Goal: Information Seeking & Learning: Learn about a topic

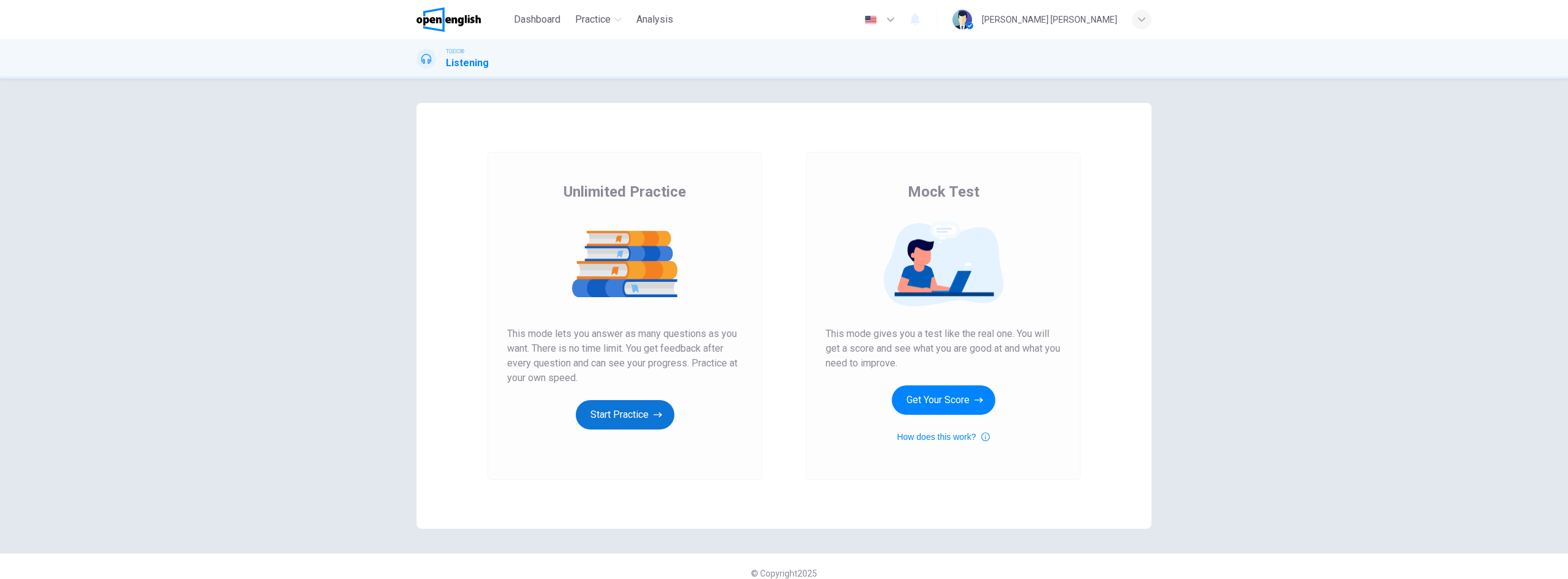
click at [645, 411] on button "Start Practice" at bounding box center [625, 415] width 99 height 29
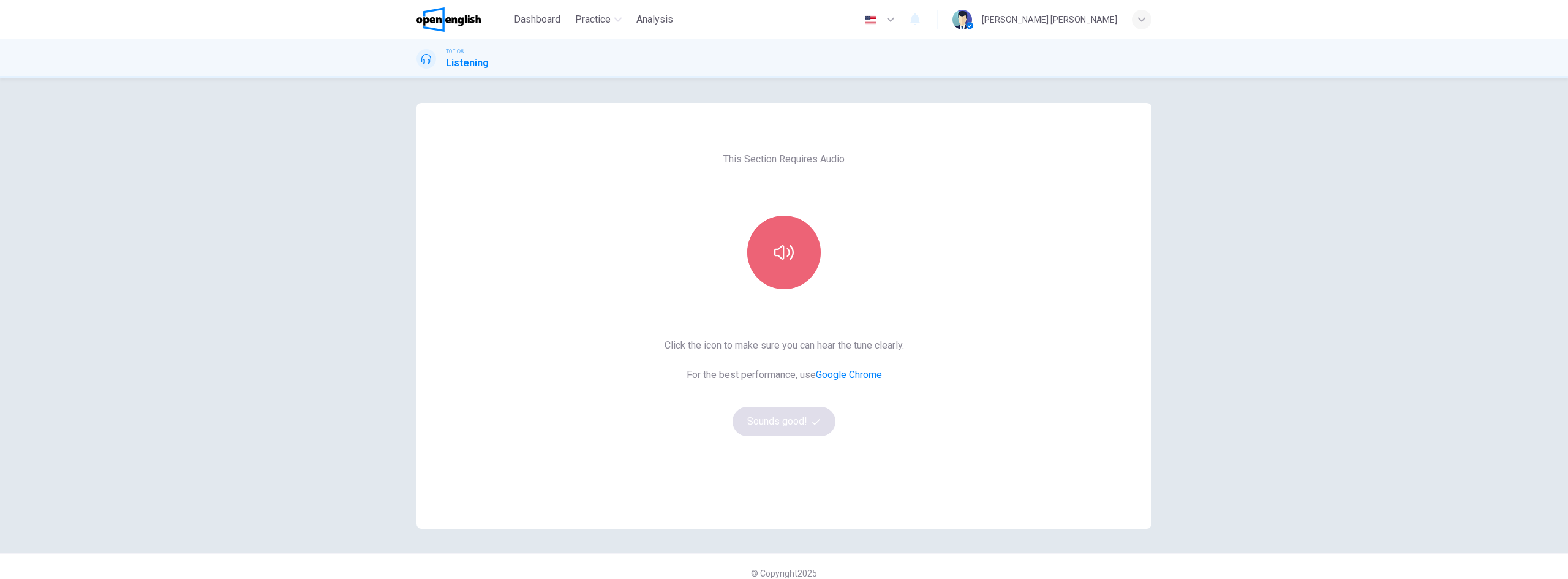
click at [774, 253] on icon "button" at bounding box center [784, 252] width 19 height 19
click at [794, 420] on button "Sounds good!" at bounding box center [784, 422] width 103 height 29
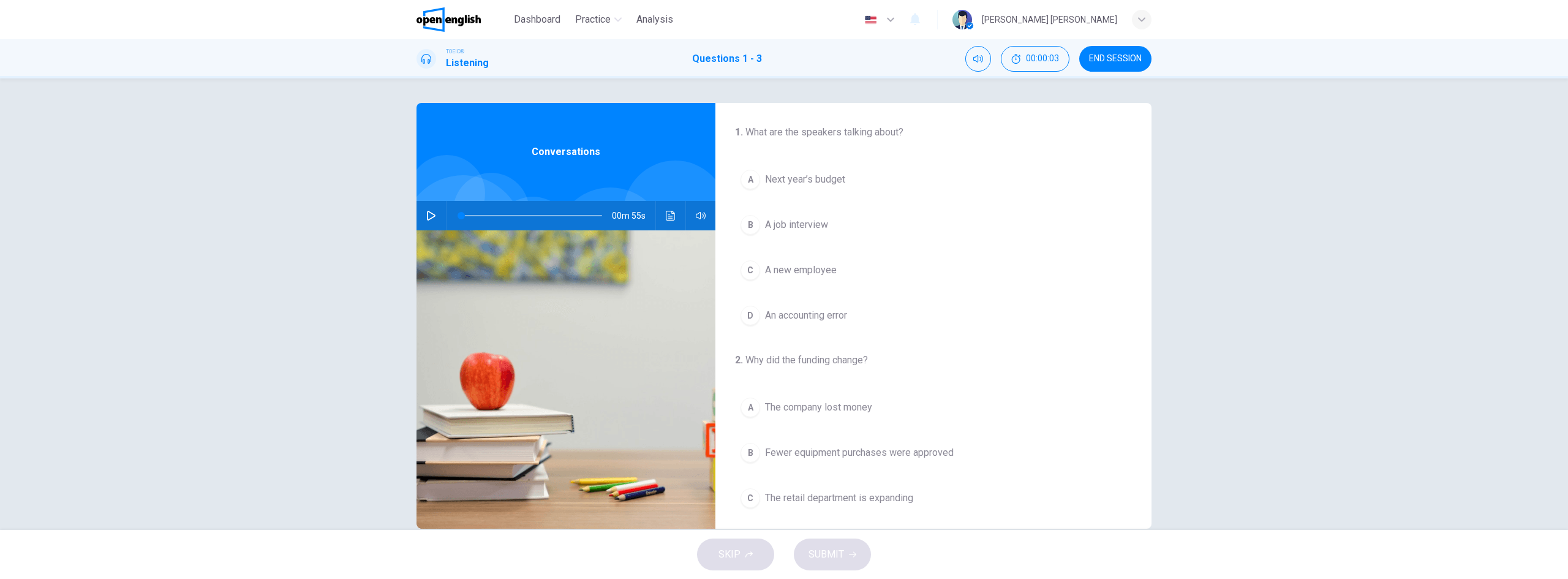
click at [428, 212] on icon "button" at bounding box center [431, 215] width 8 height 10
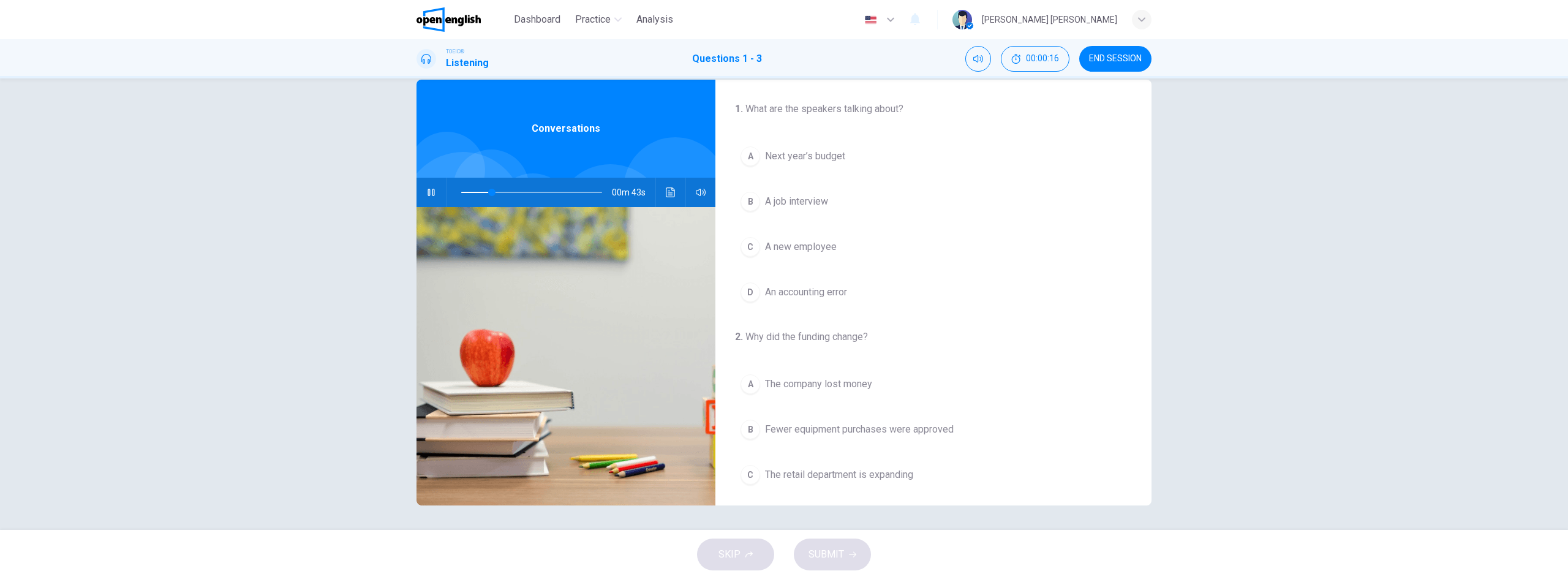
click at [428, 191] on icon "button" at bounding box center [431, 192] width 10 height 10
drag, startPoint x: 485, startPoint y: 191, endPoint x: 423, endPoint y: 194, distance: 62.1
click at [426, 195] on div "00m 55s" at bounding box center [566, 192] width 299 height 29
click at [423, 191] on button "button" at bounding box center [431, 192] width 19 height 29
drag, startPoint x: 470, startPoint y: 185, endPoint x: 446, endPoint y: 189, distance: 24.3
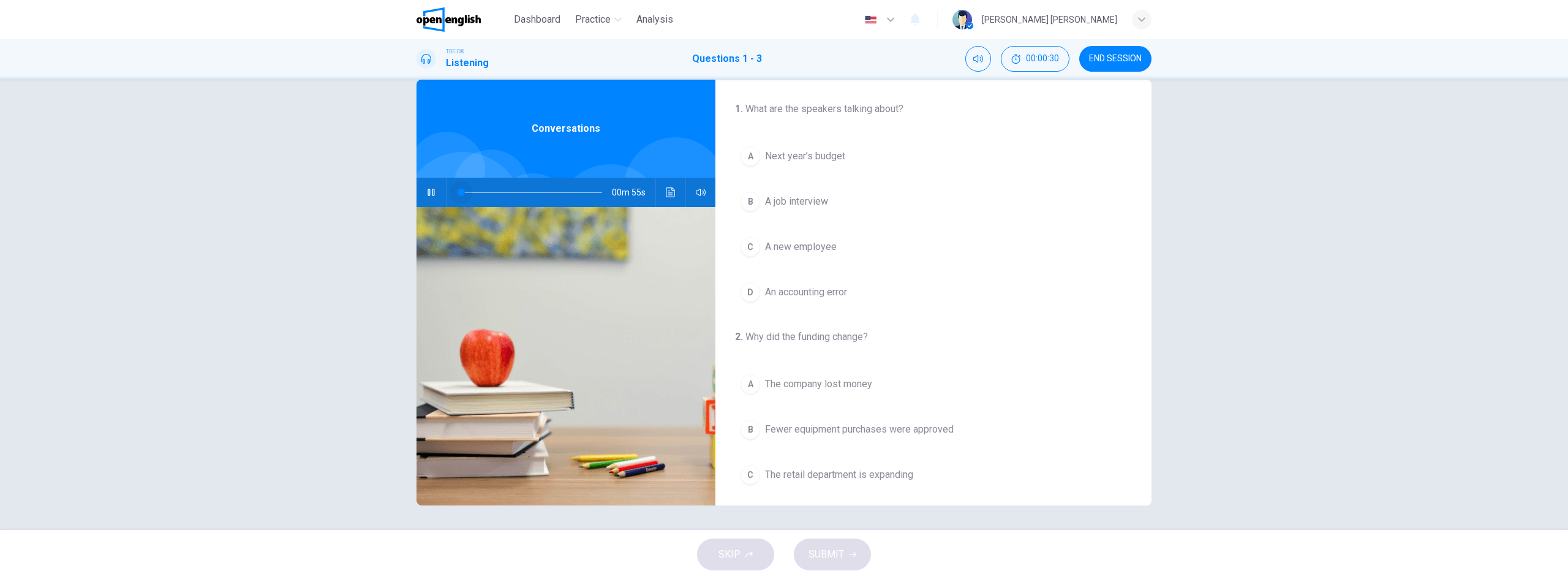
click at [458, 189] on span at bounding box center [462, 192] width 8 height 8
click at [792, 148] on button "A Next year’s budget" at bounding box center [933, 157] width 397 height 31
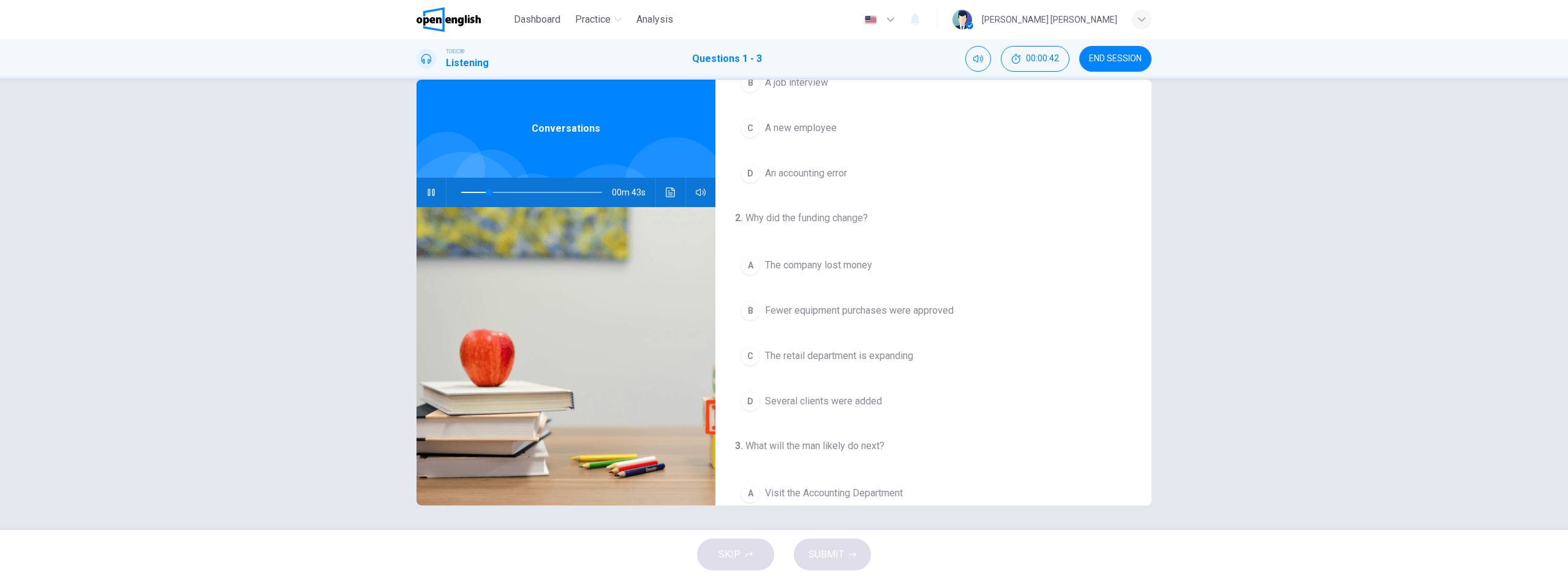
scroll to position [123, 0]
click at [429, 189] on icon "button" at bounding box center [431, 192] width 7 height 8
drag, startPoint x: 488, startPoint y: 193, endPoint x: 420, endPoint y: 188, distance: 68.2
click at [432, 188] on div "00m 55s" at bounding box center [566, 192] width 299 height 29
click at [422, 188] on button "button" at bounding box center [431, 192] width 19 height 29
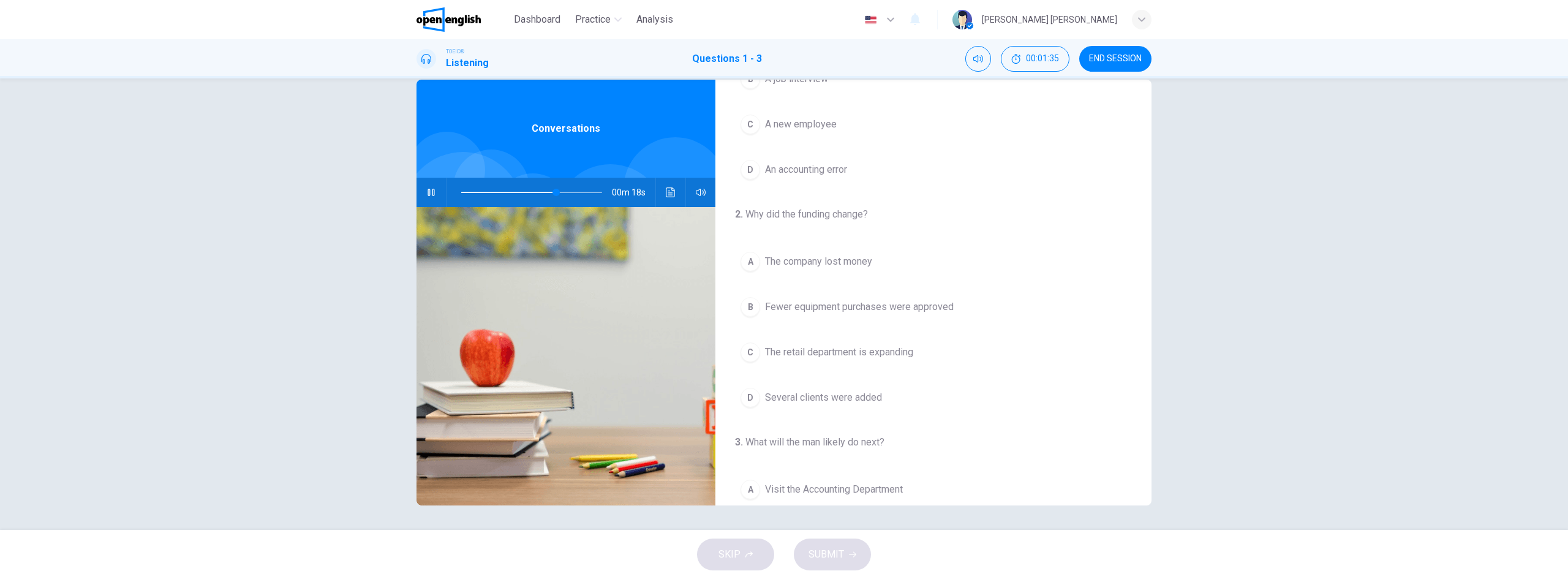
click at [500, 188] on span at bounding box center [532, 192] width 141 height 17
click at [465, 188] on span at bounding box center [532, 192] width 141 height 17
click at [502, 187] on span at bounding box center [532, 192] width 141 height 17
click at [505, 188] on span at bounding box center [509, 192] width 8 height 8
click at [426, 194] on icon "button" at bounding box center [431, 192] width 10 height 10
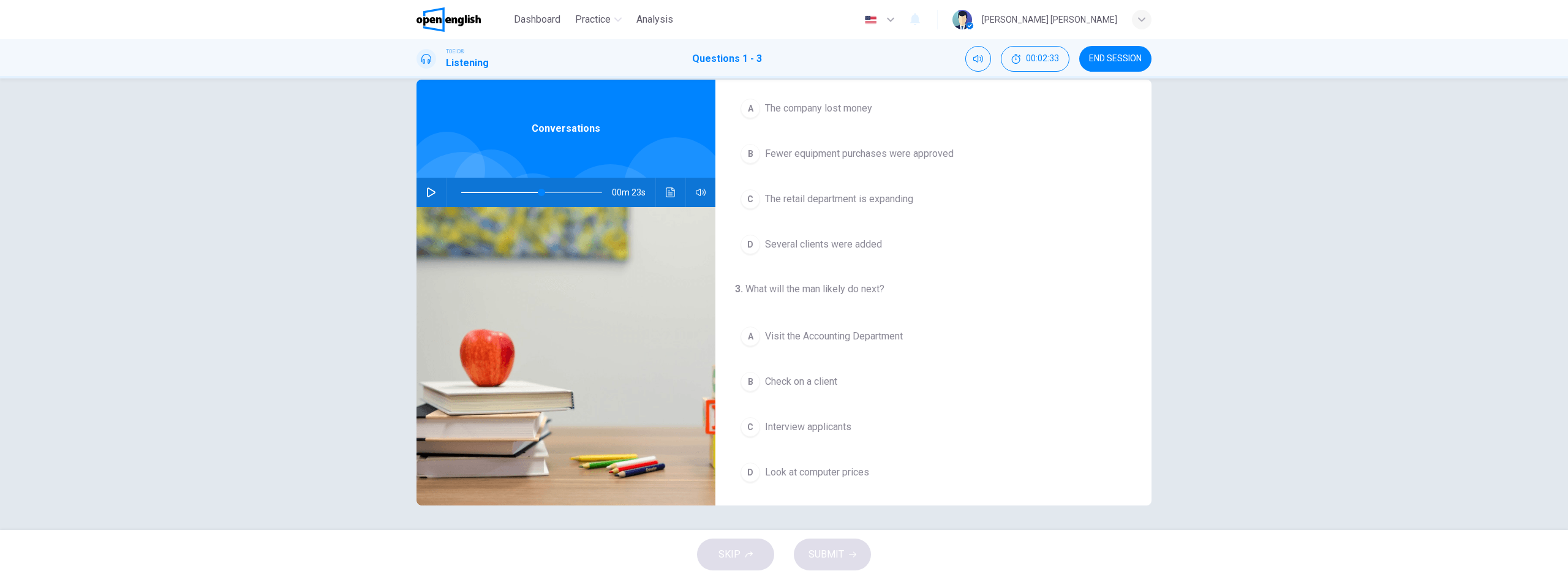
scroll to position [280, 0]
click at [462, 191] on span at bounding box center [532, 192] width 141 height 17
click at [428, 191] on icon "button" at bounding box center [431, 192] width 10 height 10
click at [508, 187] on span at bounding box center [532, 192] width 141 height 17
click at [428, 192] on icon "button" at bounding box center [431, 192] width 10 height 10
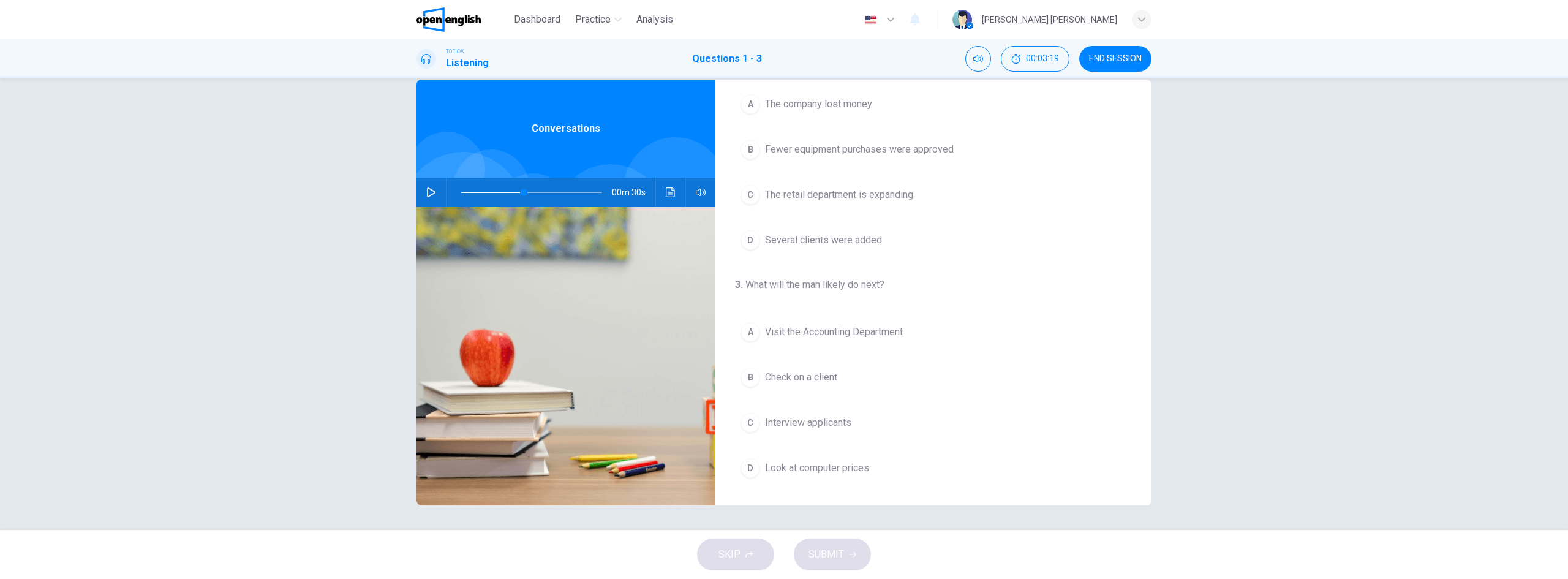
click at [754, 153] on div "B" at bounding box center [750, 149] width 19 height 19
click at [426, 191] on icon "button" at bounding box center [431, 192] width 10 height 10
click at [428, 191] on icon "button" at bounding box center [431, 192] width 7 height 8
click at [781, 480] on button "D Look at computer prices" at bounding box center [933, 468] width 397 height 31
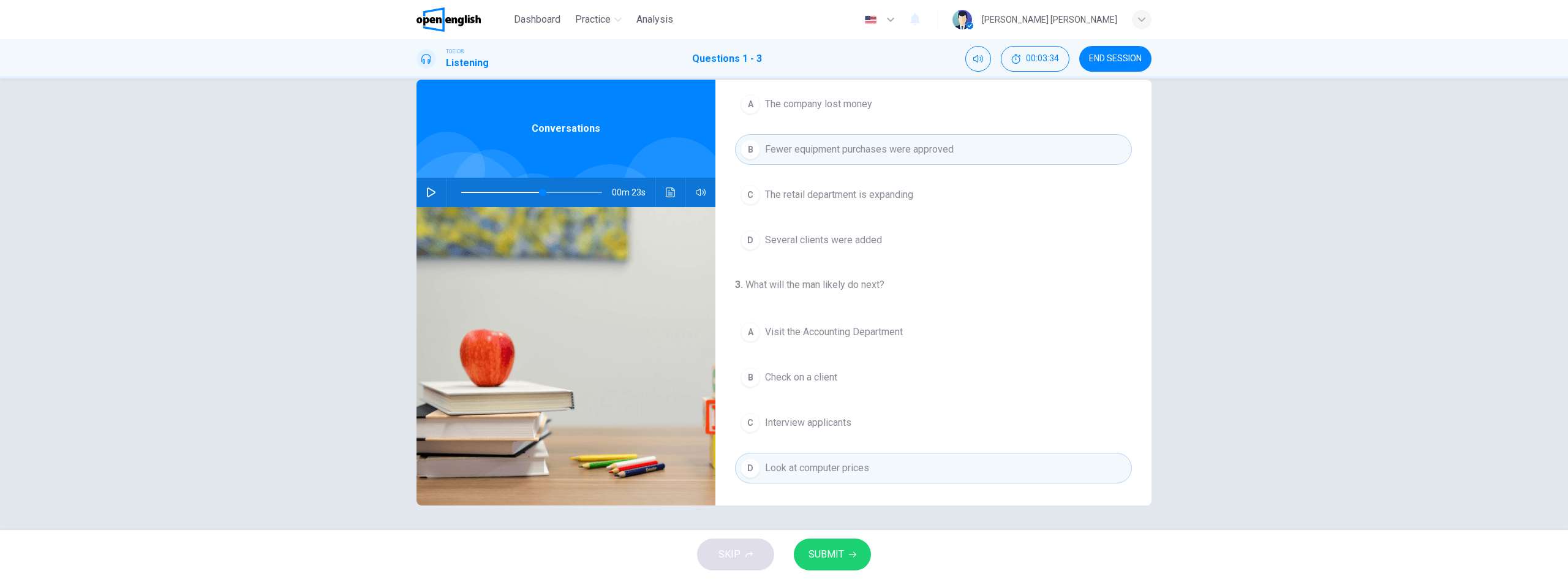
click at [834, 551] on span "SUBMIT" at bounding box center [826, 554] width 36 height 17
type input "**"
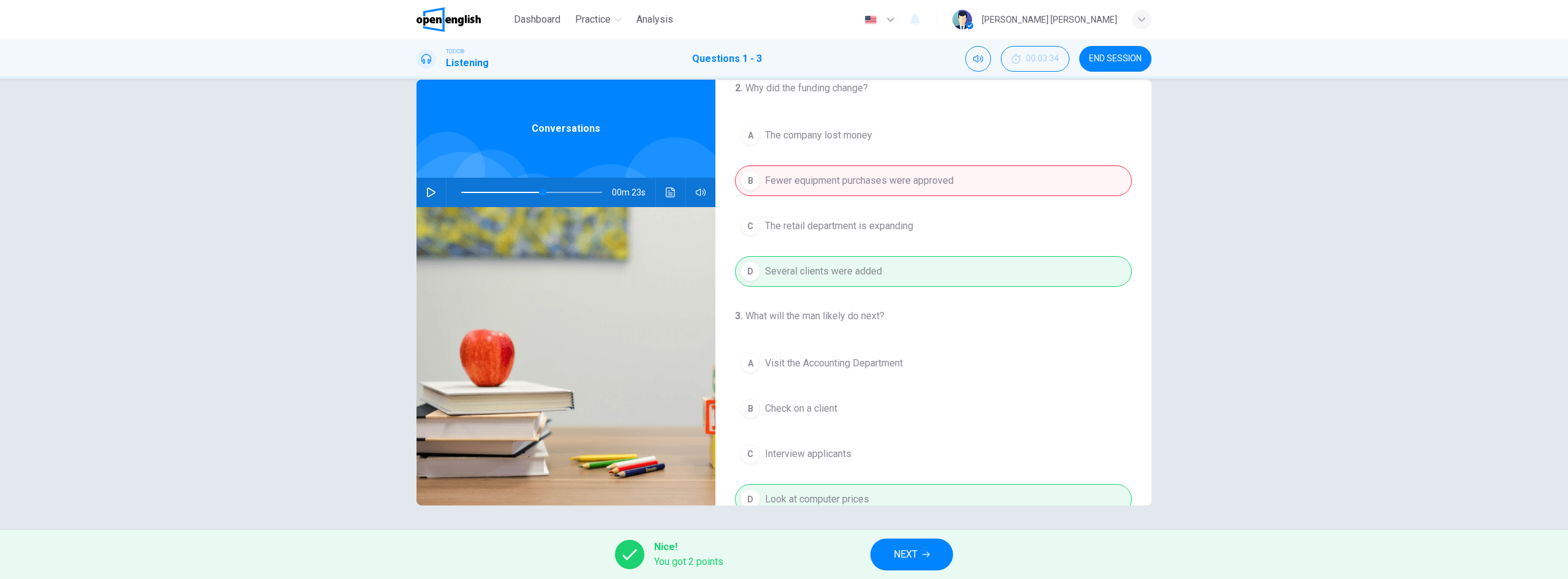
scroll to position [218, 0]
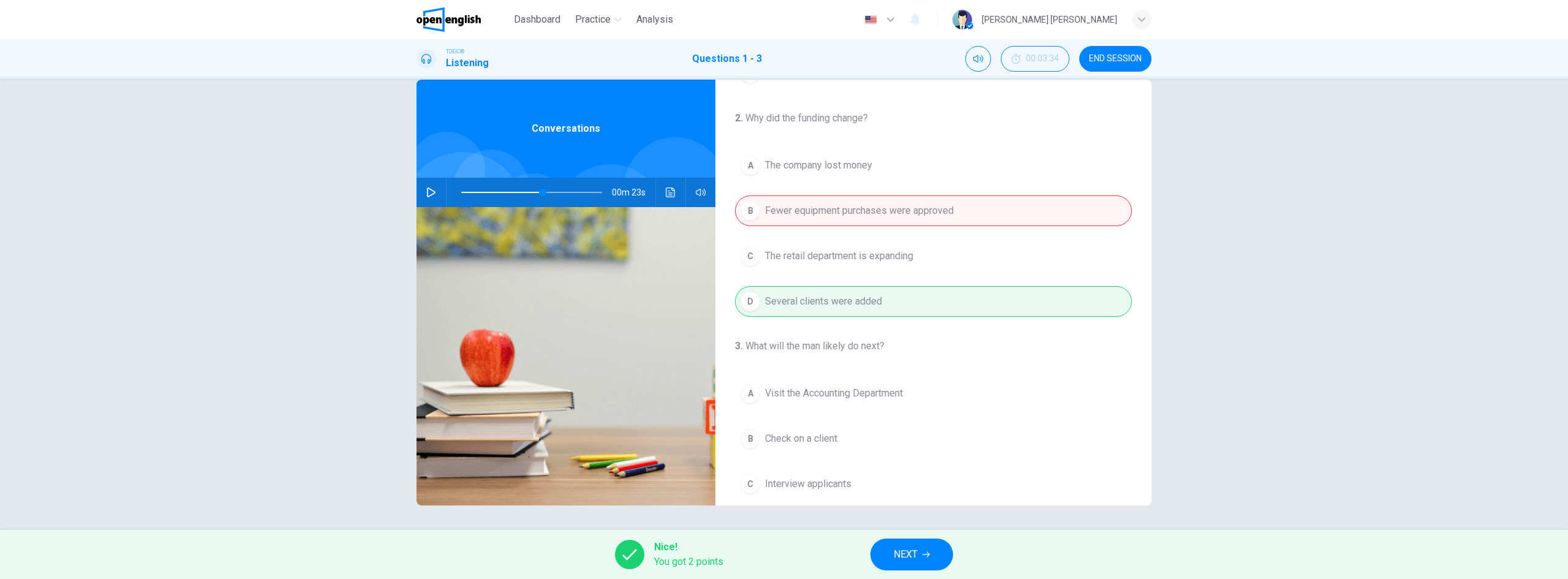
click at [917, 548] on span "NEXT" at bounding box center [906, 554] width 24 height 17
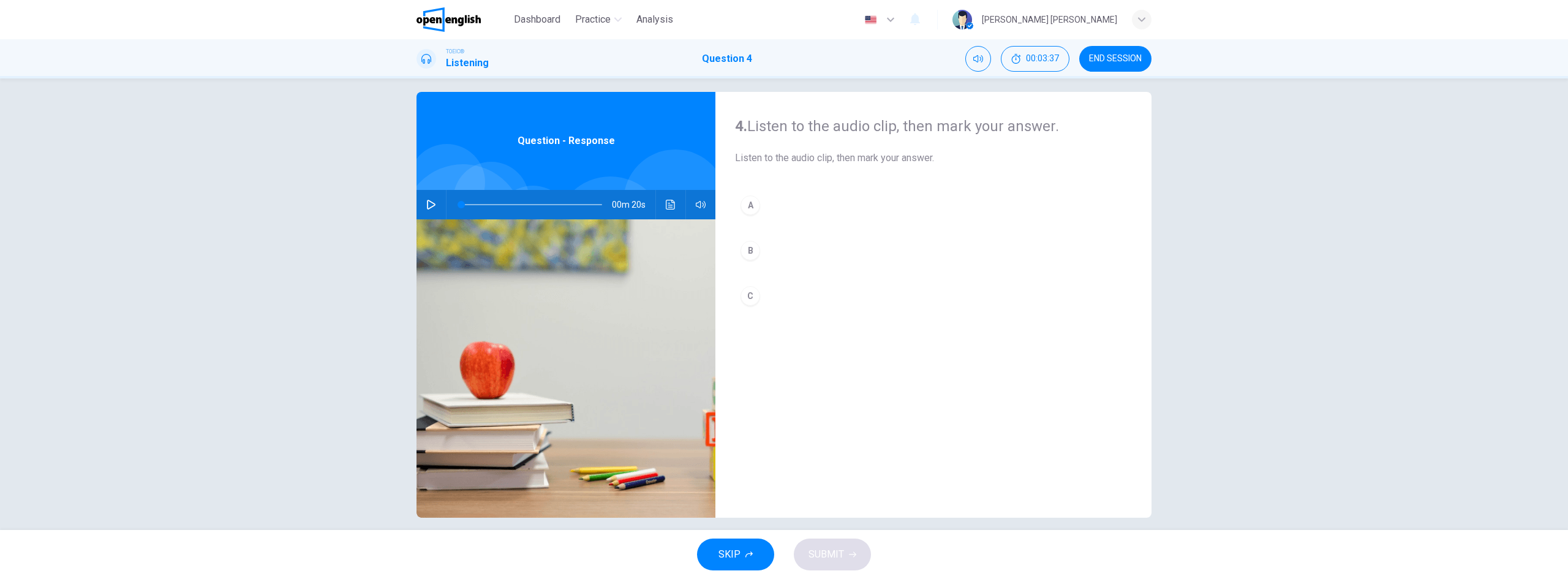
scroll to position [0, 0]
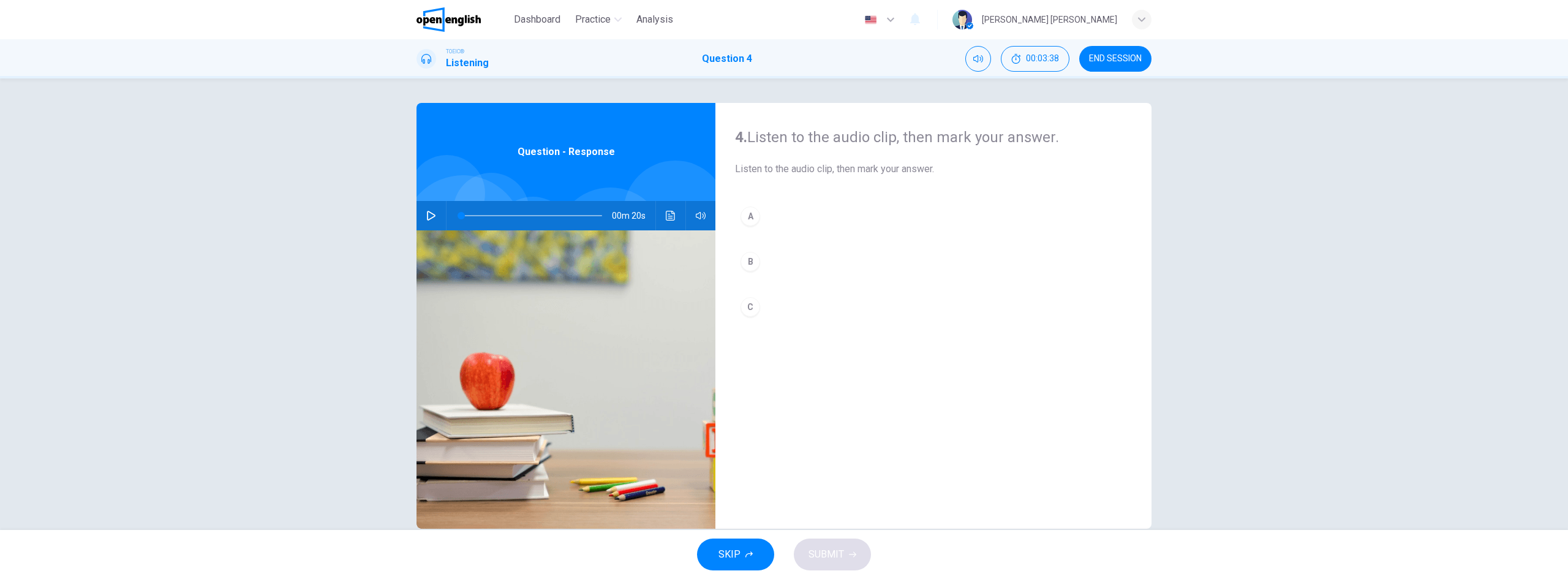
click at [427, 212] on icon "button" at bounding box center [431, 215] width 8 height 10
drag, startPoint x: 485, startPoint y: 216, endPoint x: 435, endPoint y: 215, distance: 50.0
click at [435, 215] on div "00m 20s" at bounding box center [566, 215] width 299 height 29
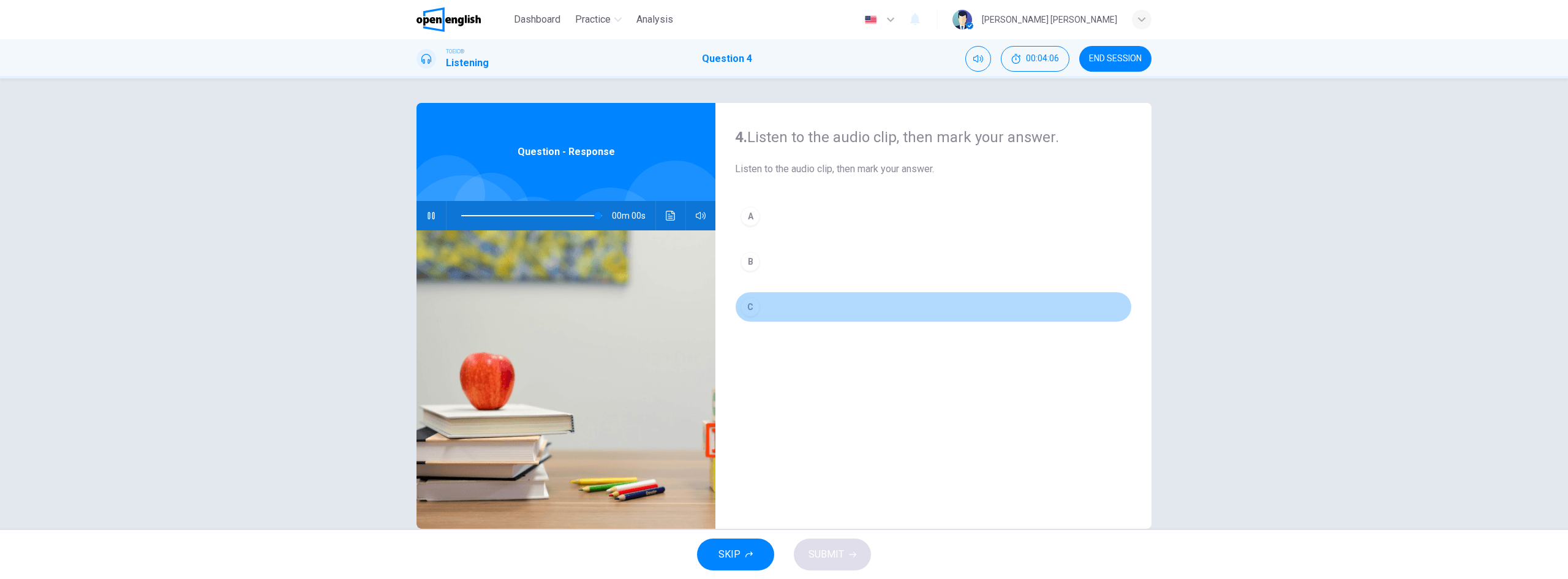
click at [747, 303] on div "C" at bounding box center [750, 306] width 19 height 19
type input "*"
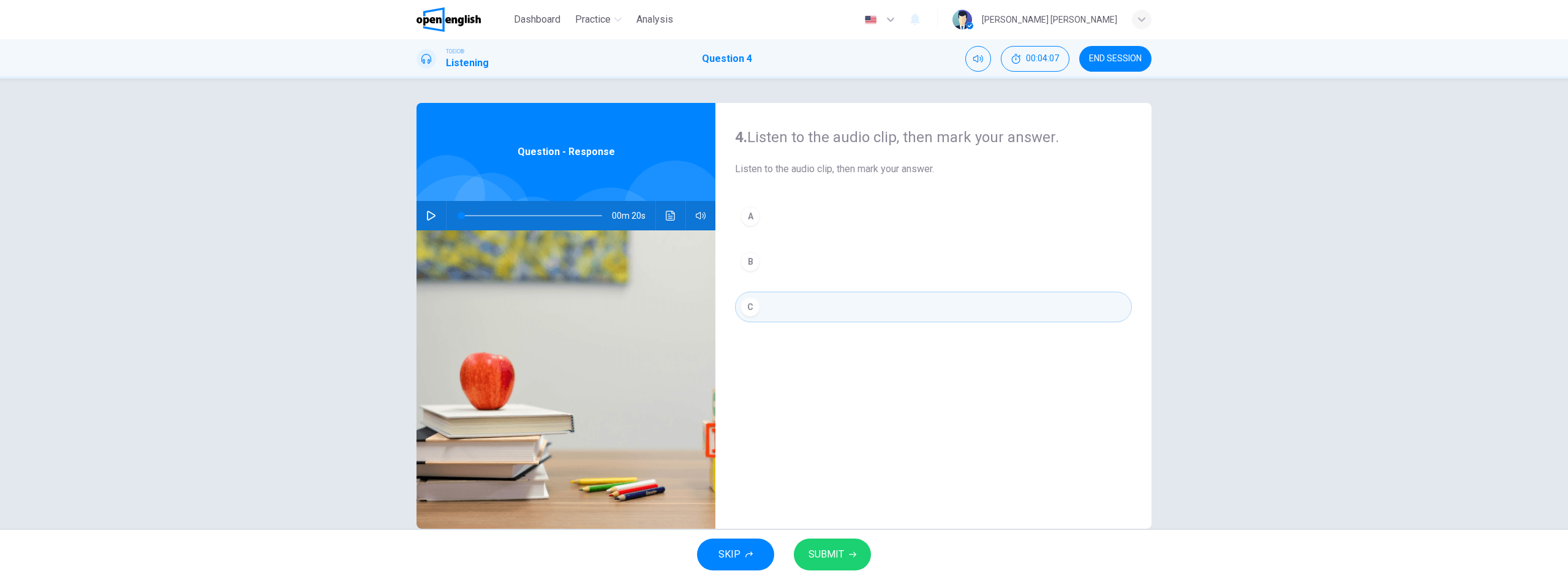
click at [840, 554] on span "SUBMIT" at bounding box center [826, 554] width 36 height 17
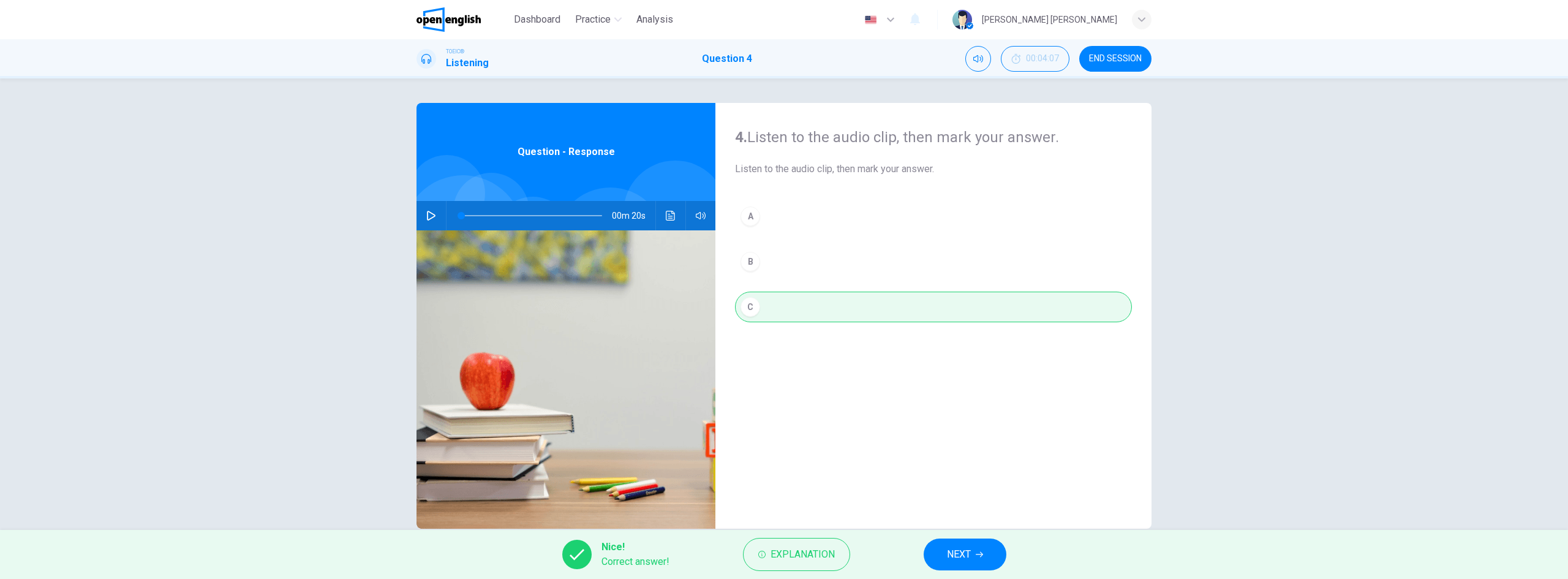
click at [958, 554] on span "NEXT" at bounding box center [959, 554] width 24 height 17
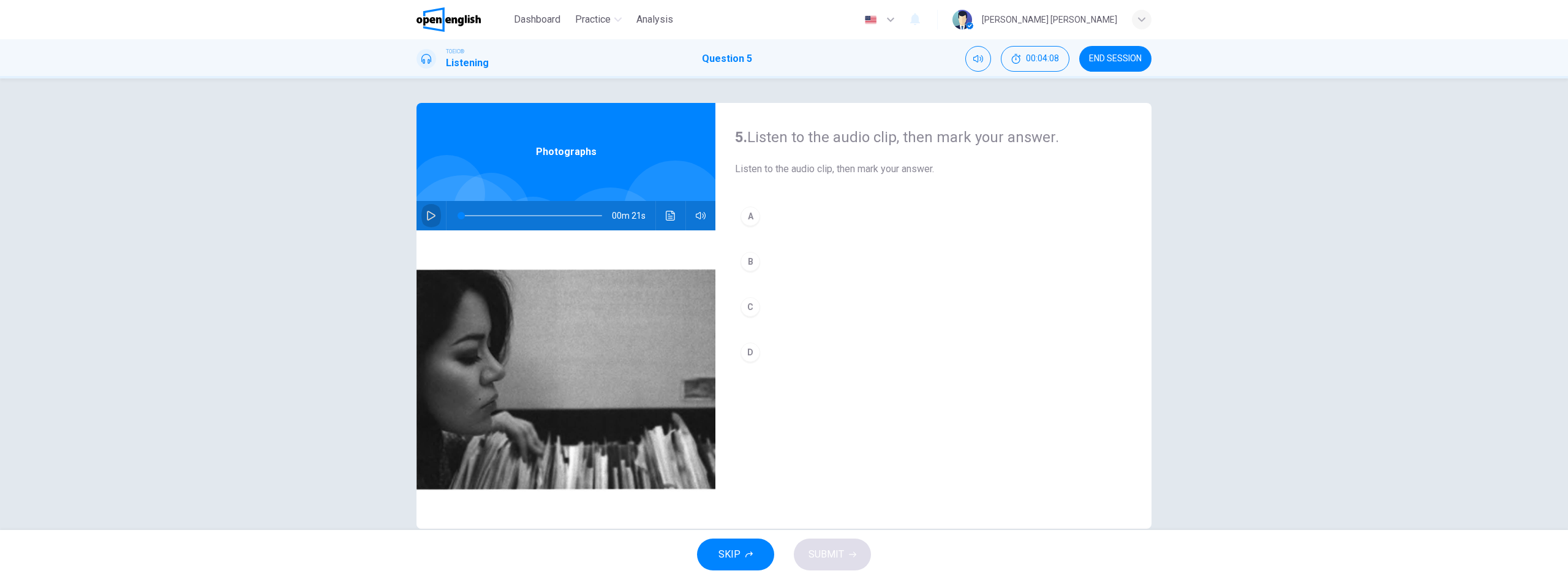
click at [432, 215] on icon "button" at bounding box center [431, 215] width 10 height 10
click at [428, 212] on icon "button" at bounding box center [431, 215] width 10 height 10
click at [743, 307] on div "C" at bounding box center [750, 306] width 19 height 19
click at [837, 555] on span "SUBMIT" at bounding box center [826, 554] width 36 height 17
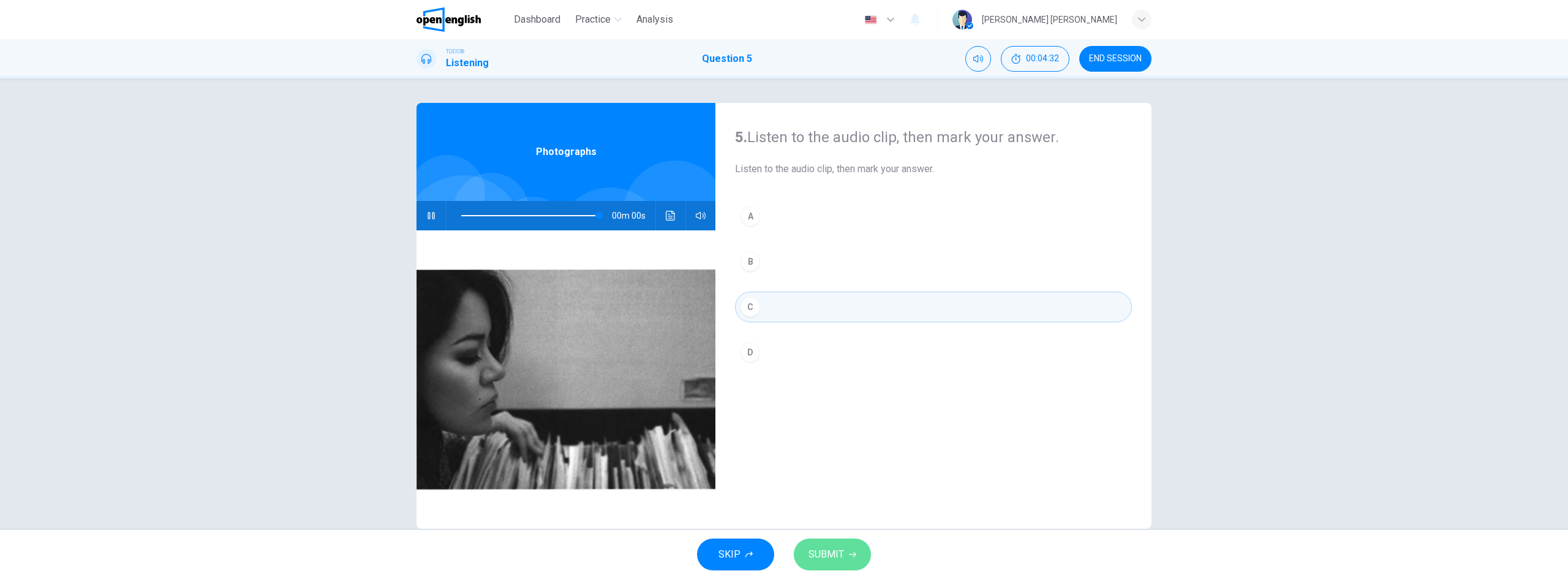
type input "*"
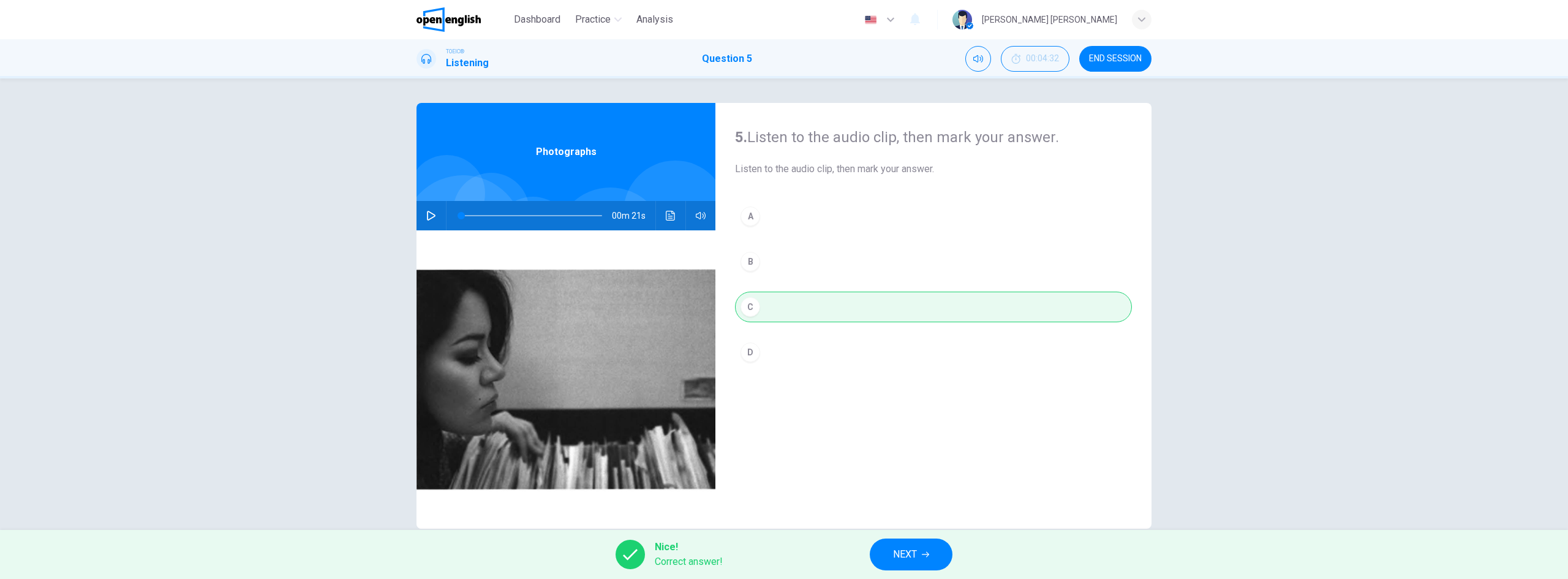
click at [903, 550] on span "NEXT" at bounding box center [905, 554] width 24 height 17
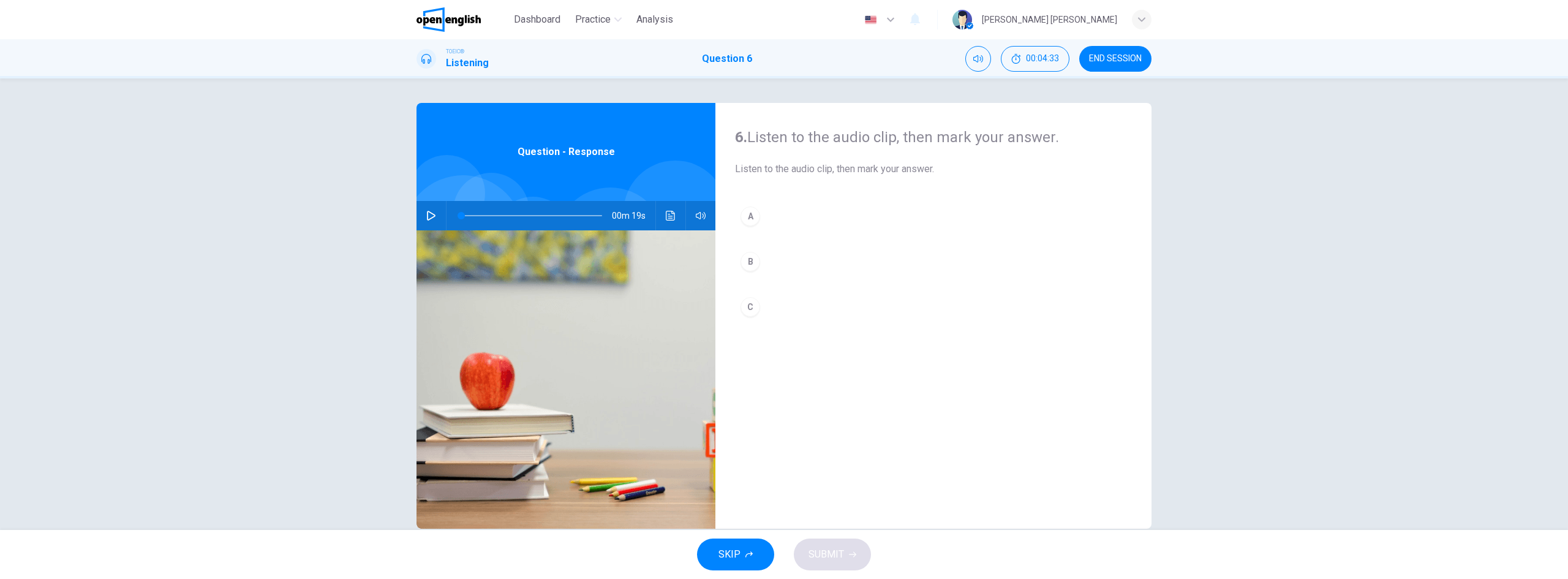
click at [422, 209] on button "button" at bounding box center [431, 215] width 19 height 29
click at [749, 306] on div "C" at bounding box center [750, 306] width 19 height 19
type input "*"
click at [847, 542] on button "SUBMIT" at bounding box center [832, 554] width 77 height 32
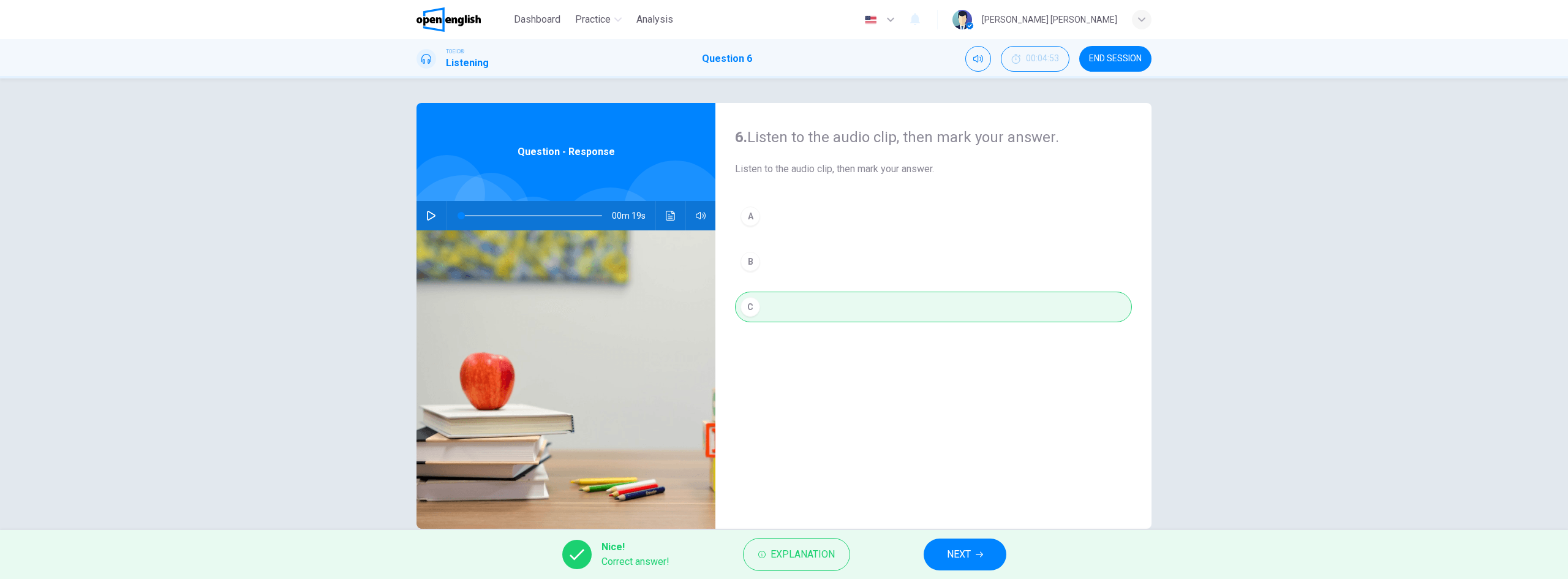
click at [953, 560] on span "NEXT" at bounding box center [959, 554] width 24 height 17
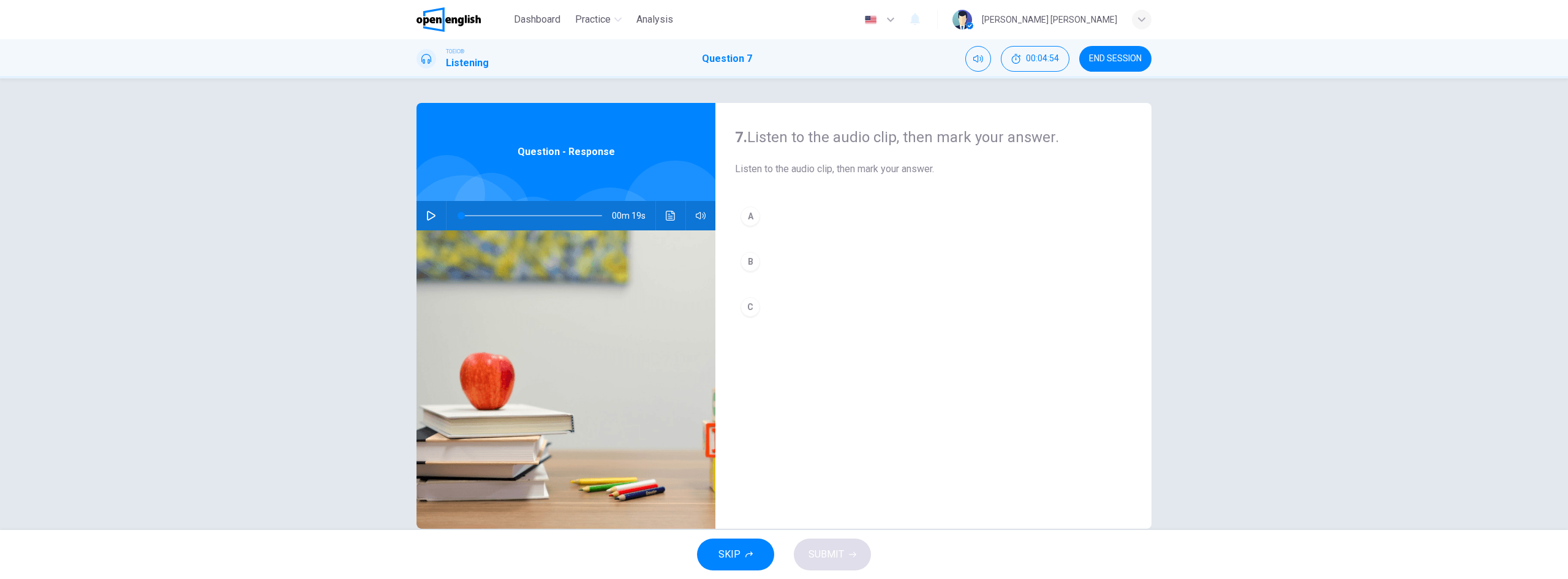
click at [428, 217] on icon "button" at bounding box center [431, 215] width 10 height 10
drag, startPoint x: 469, startPoint y: 212, endPoint x: 446, endPoint y: 212, distance: 23.0
click at [458, 212] on span at bounding box center [462, 216] width 8 height 8
click at [743, 214] on div "A" at bounding box center [750, 215] width 19 height 19
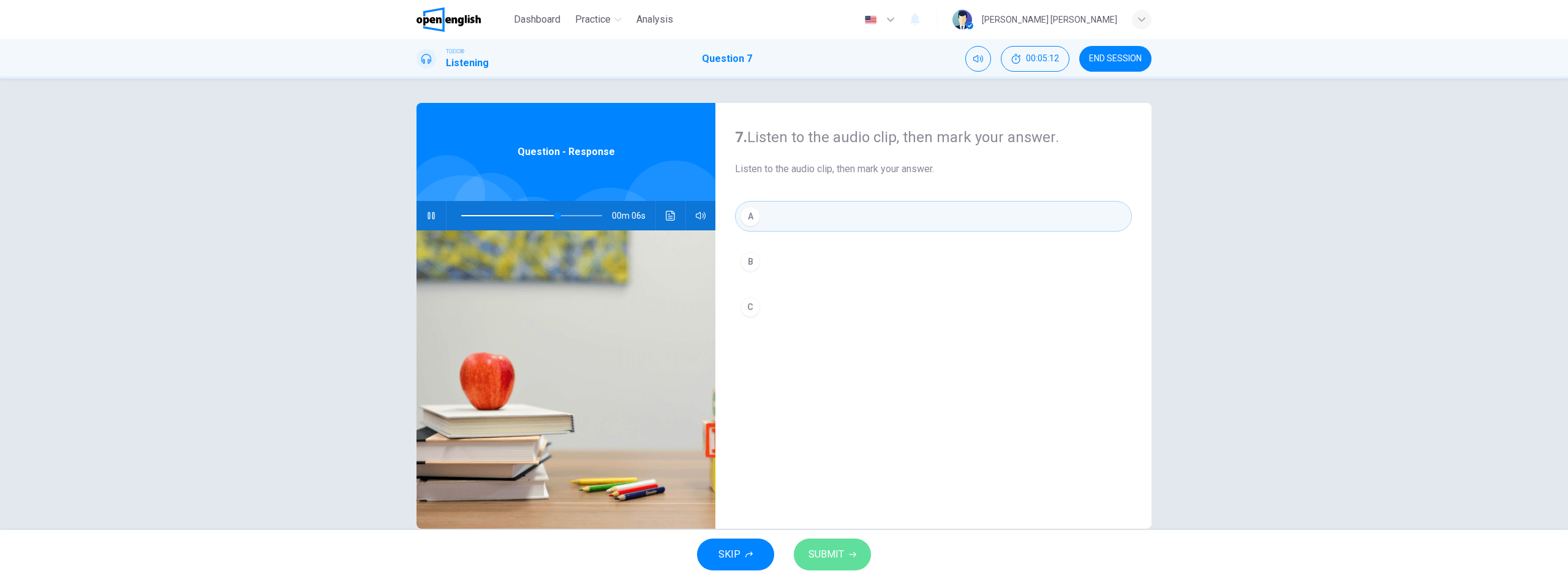
click at [835, 556] on span "SUBMIT" at bounding box center [826, 554] width 36 height 17
type input "**"
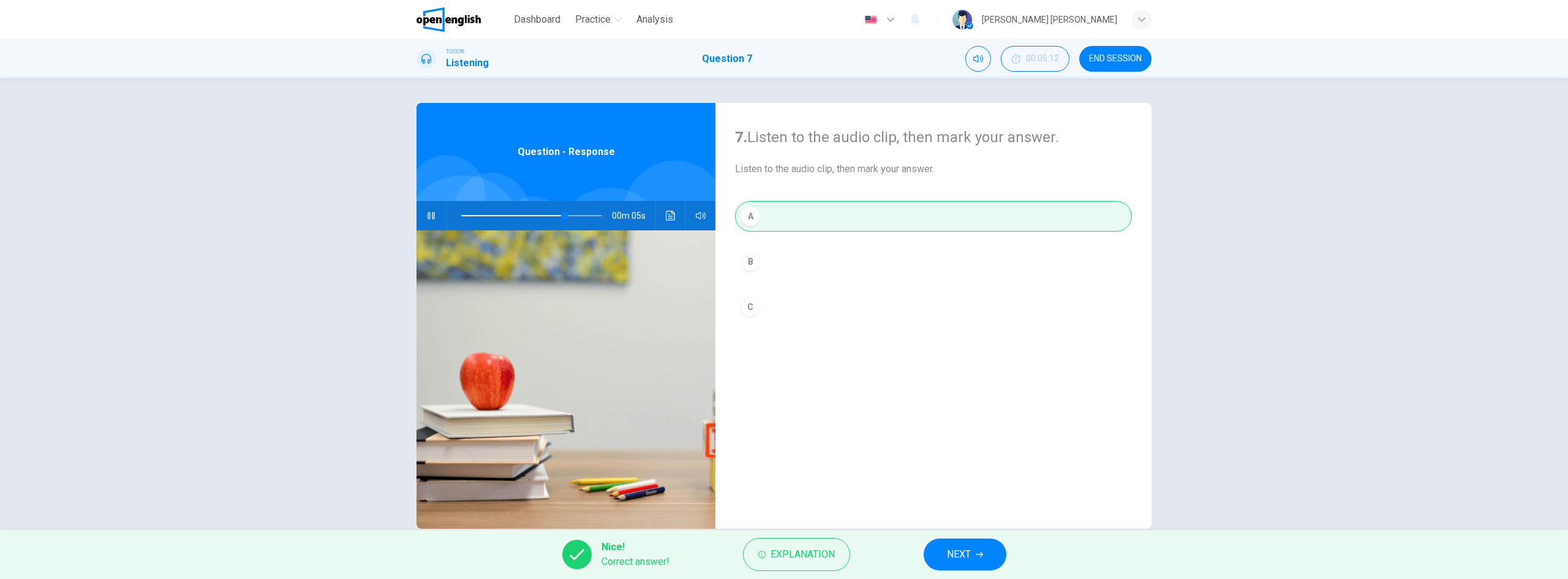
click at [960, 552] on span "NEXT" at bounding box center [959, 554] width 24 height 17
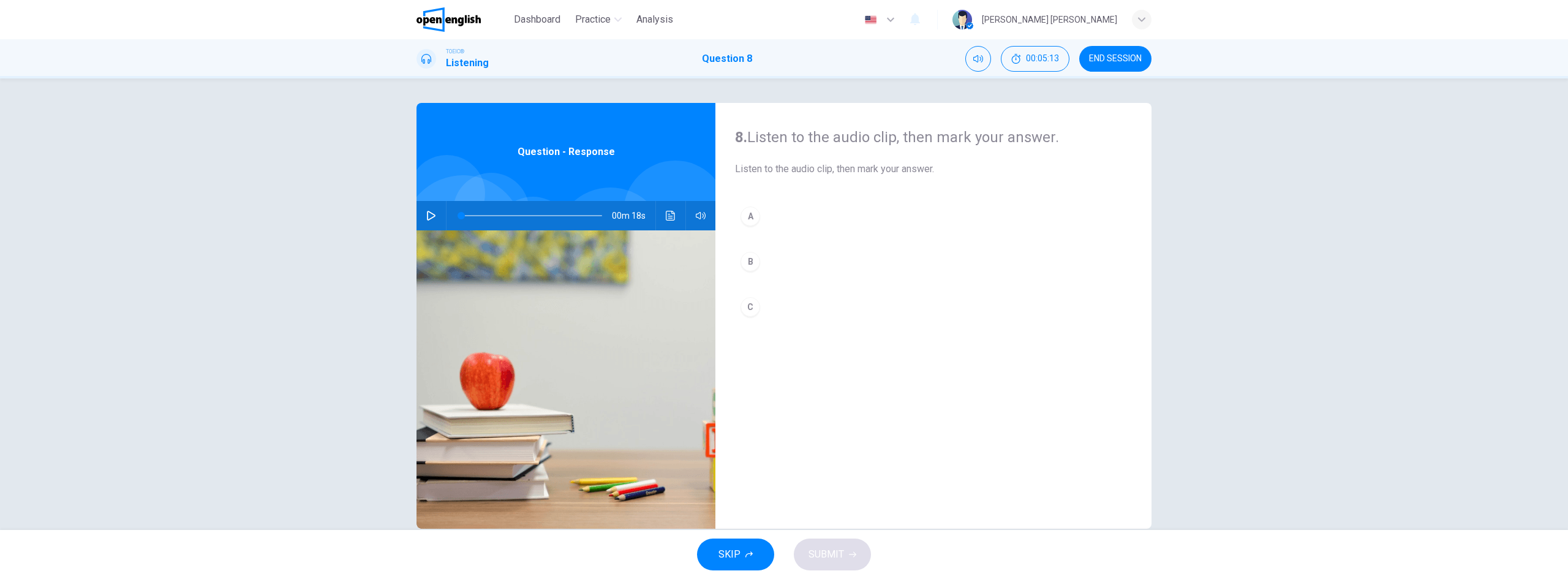
click at [417, 213] on div "00m 18s" at bounding box center [566, 215] width 299 height 29
click at [426, 215] on icon "button" at bounding box center [431, 215] width 10 height 10
drag, startPoint x: 469, startPoint y: 209, endPoint x: 445, endPoint y: 208, distance: 24.0
click at [446, 208] on div at bounding box center [529, 215] width 165 height 29
click at [747, 264] on div "B" at bounding box center [750, 261] width 19 height 19
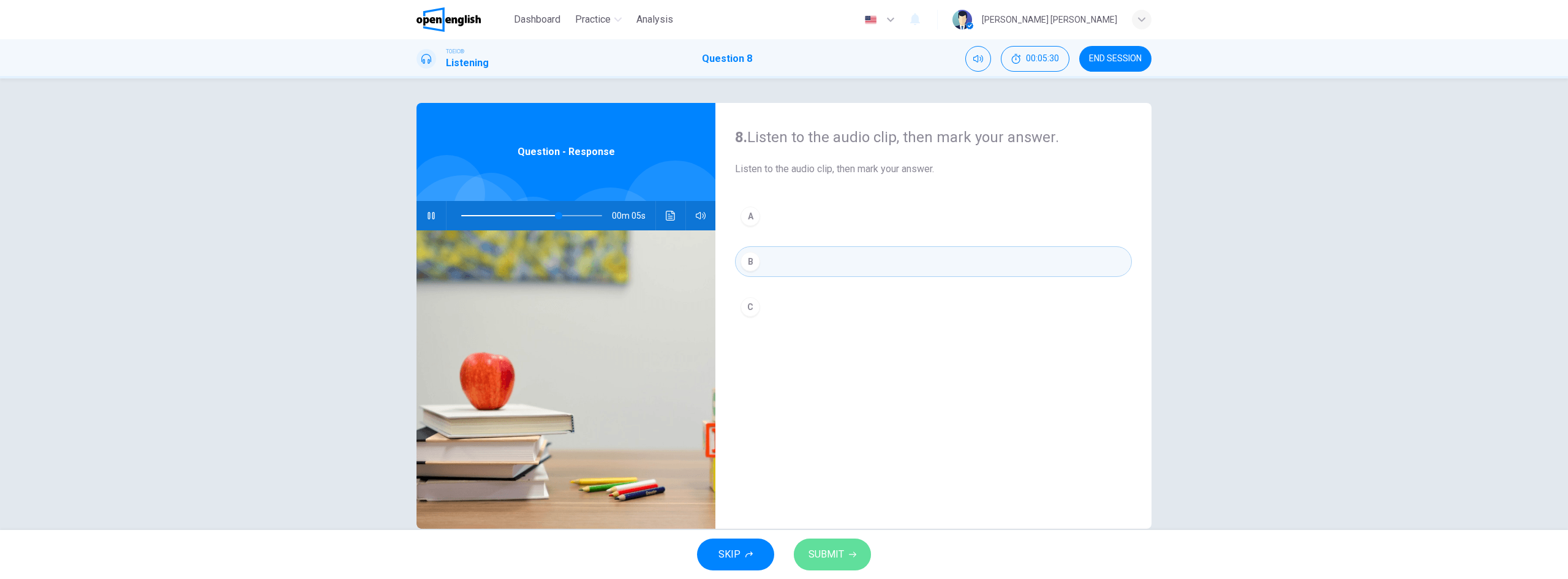
click at [838, 556] on span "SUBMIT" at bounding box center [826, 554] width 36 height 17
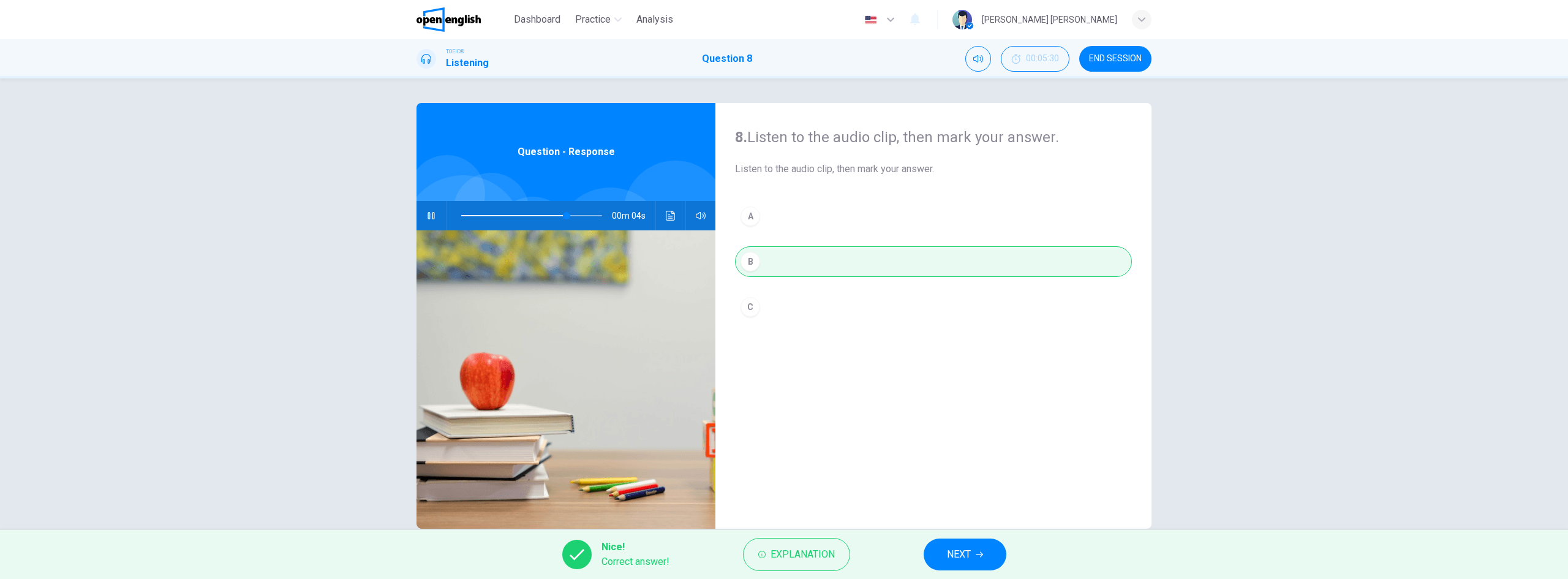
type input "**"
click at [966, 557] on span "NEXT" at bounding box center [959, 554] width 24 height 17
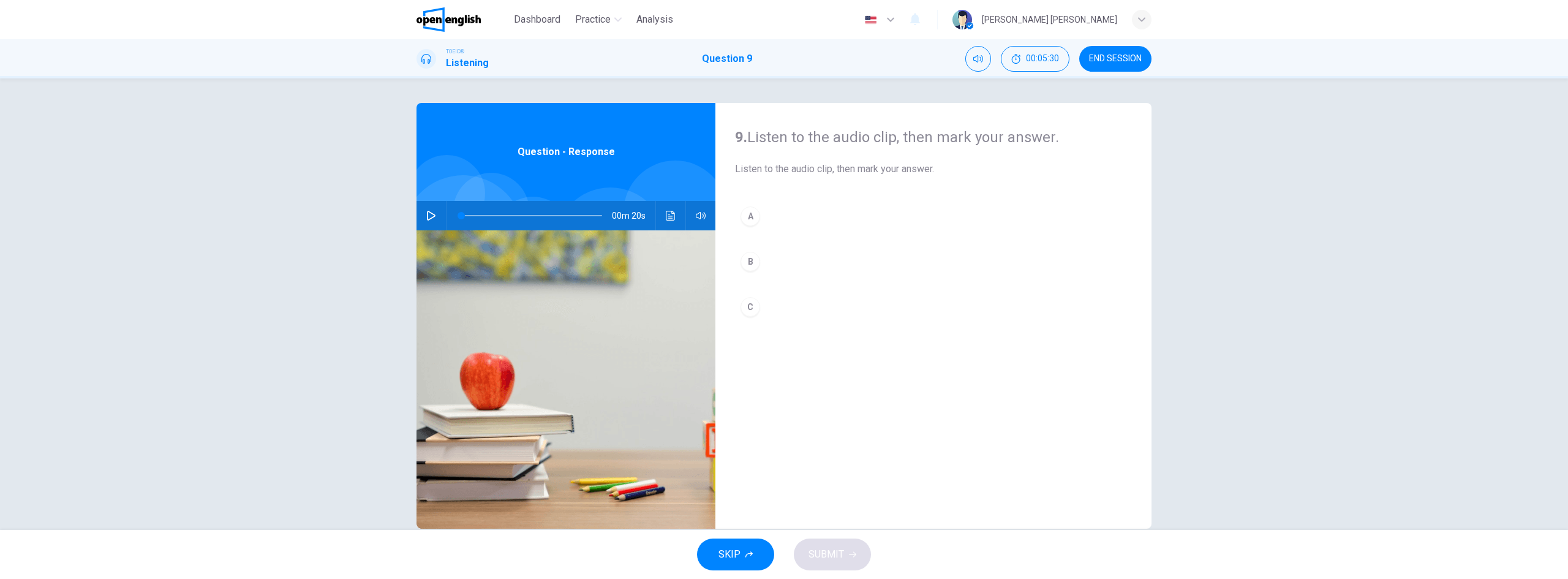
click at [426, 216] on icon "button" at bounding box center [431, 215] width 10 height 10
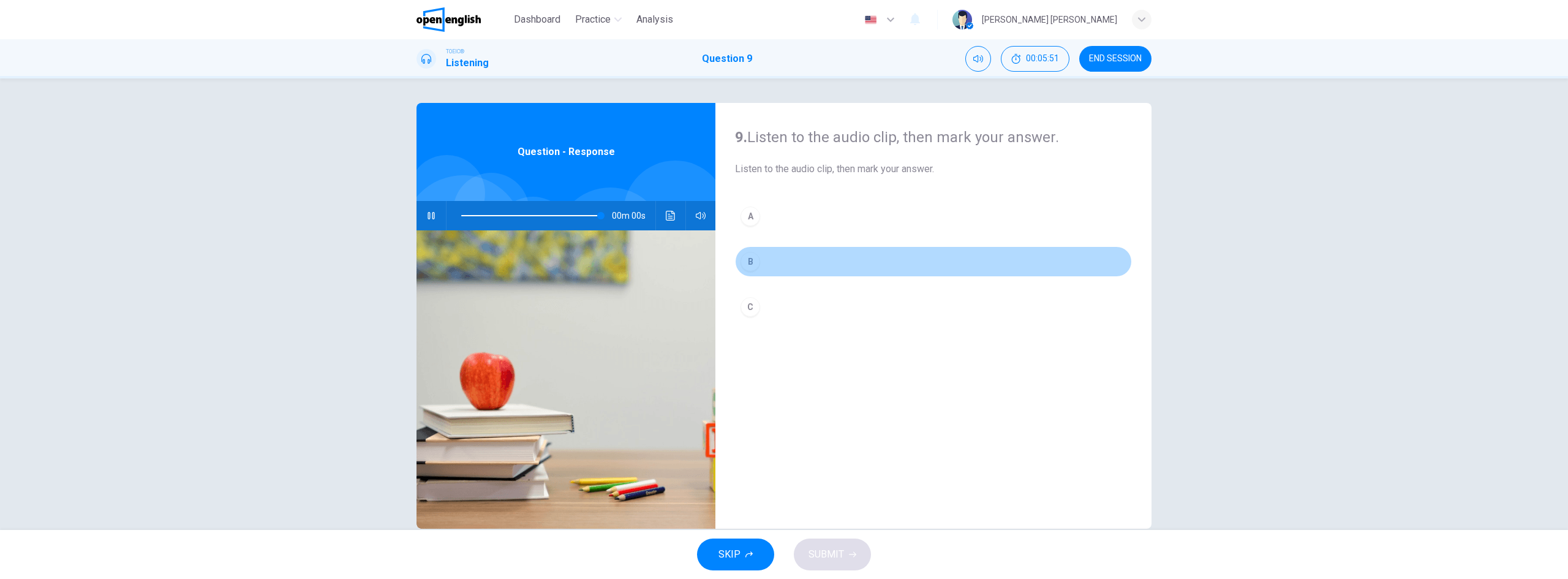
click at [753, 251] on button "B" at bounding box center [933, 262] width 397 height 31
type input "*"
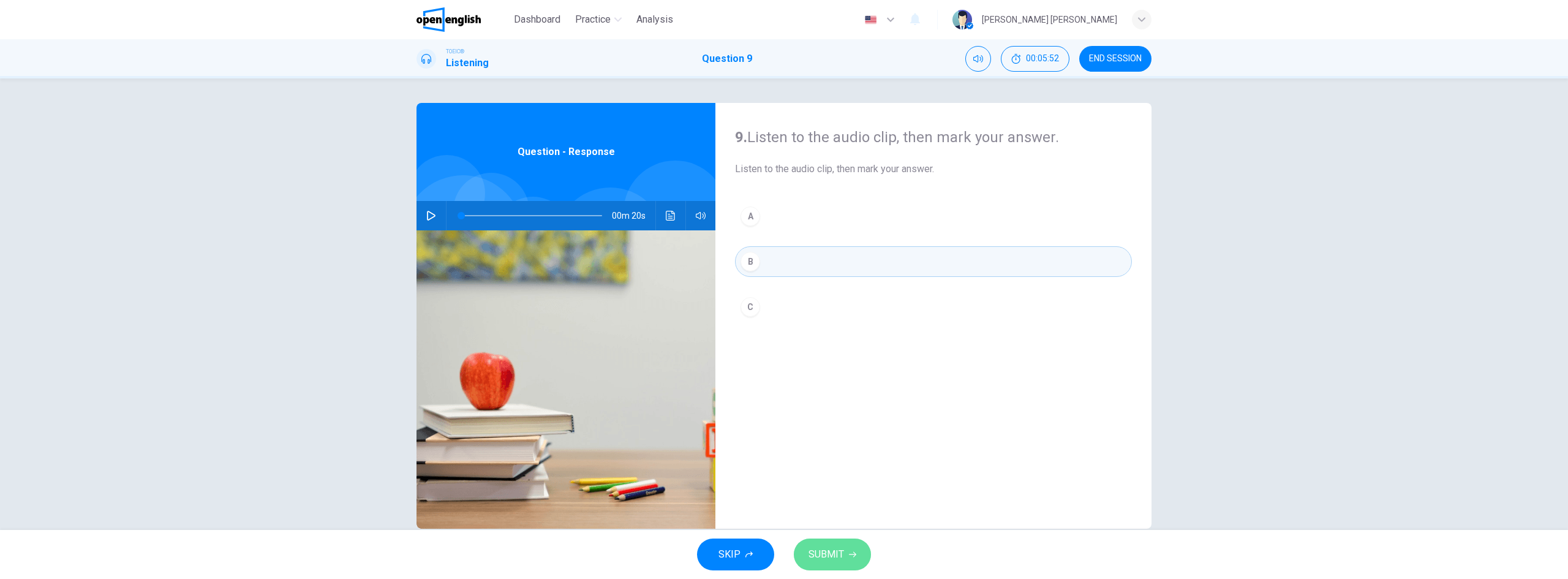
click at [853, 553] on icon "button" at bounding box center [853, 554] width 8 height 8
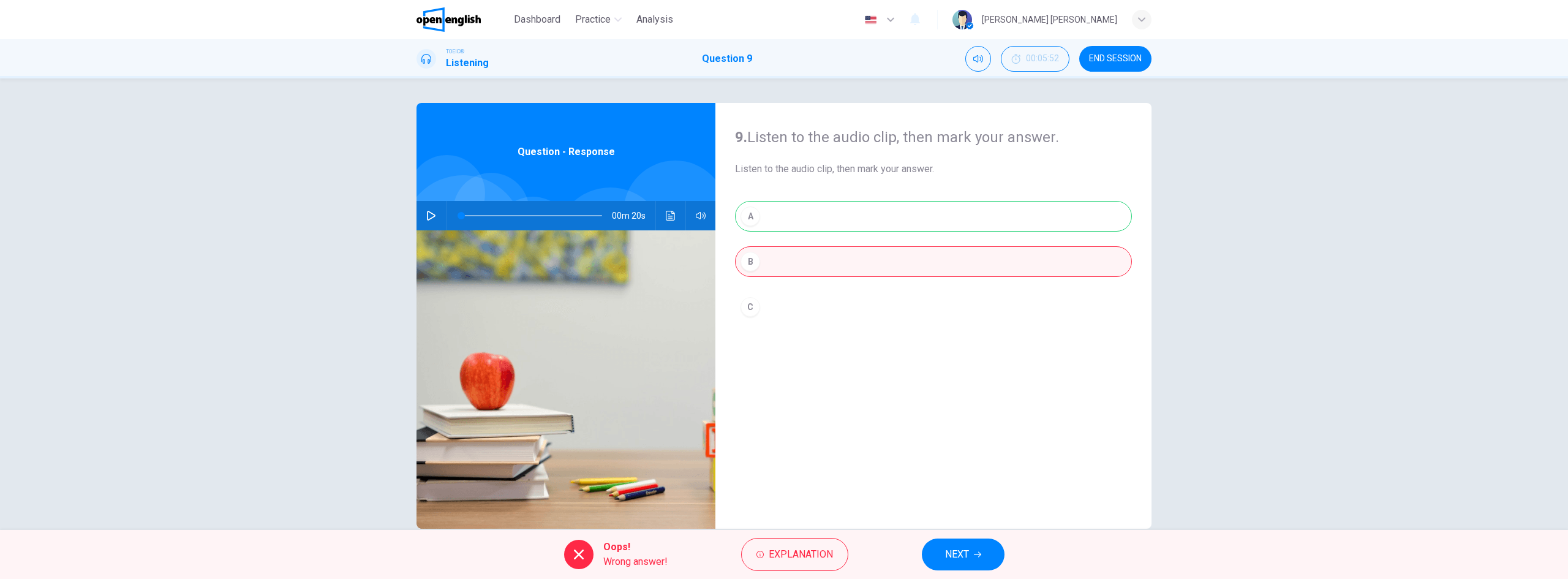
click at [780, 217] on div "A B C" at bounding box center [933, 273] width 397 height 146
click at [959, 556] on span "NEXT" at bounding box center [957, 554] width 24 height 17
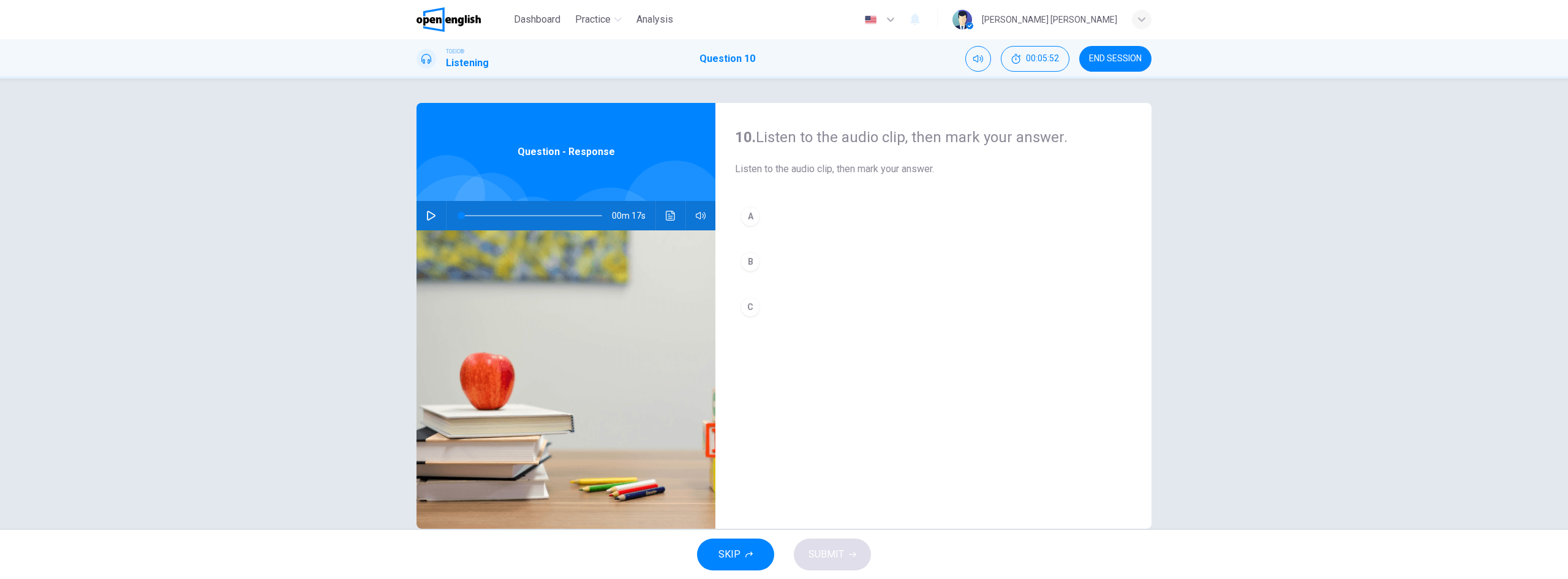
click at [427, 208] on button "button" at bounding box center [431, 215] width 19 height 29
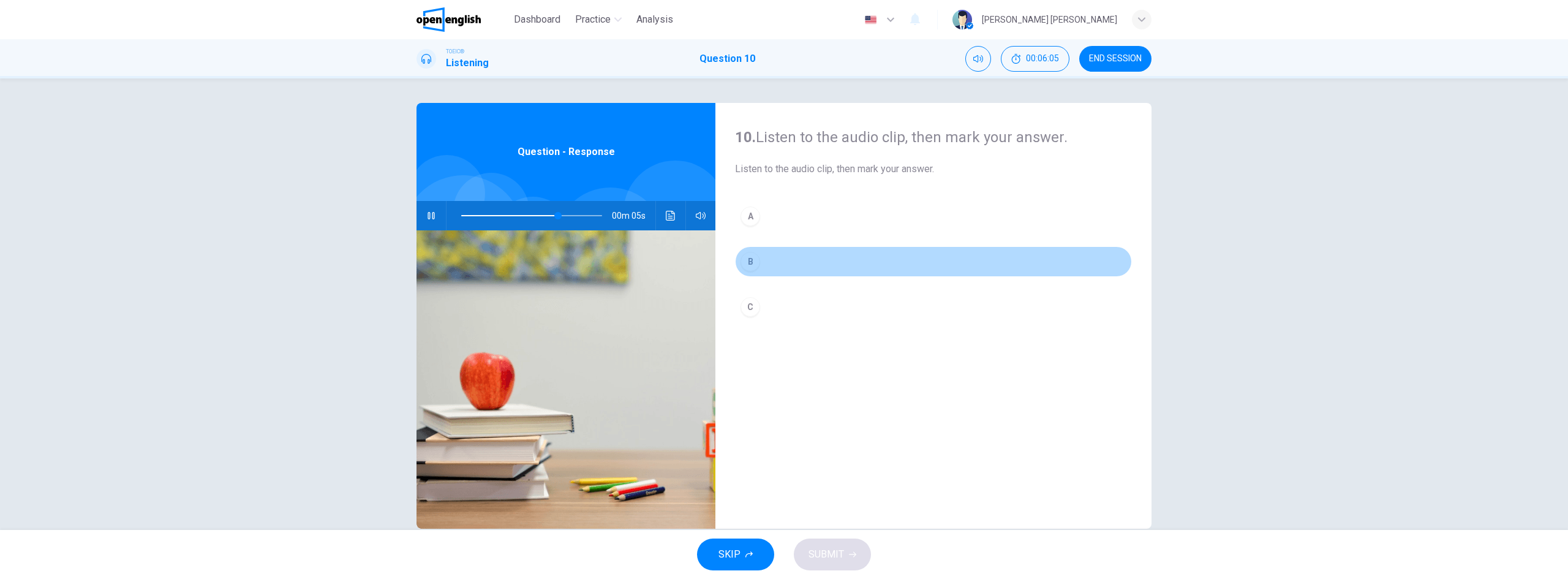
click at [779, 262] on button "B" at bounding box center [933, 262] width 397 height 31
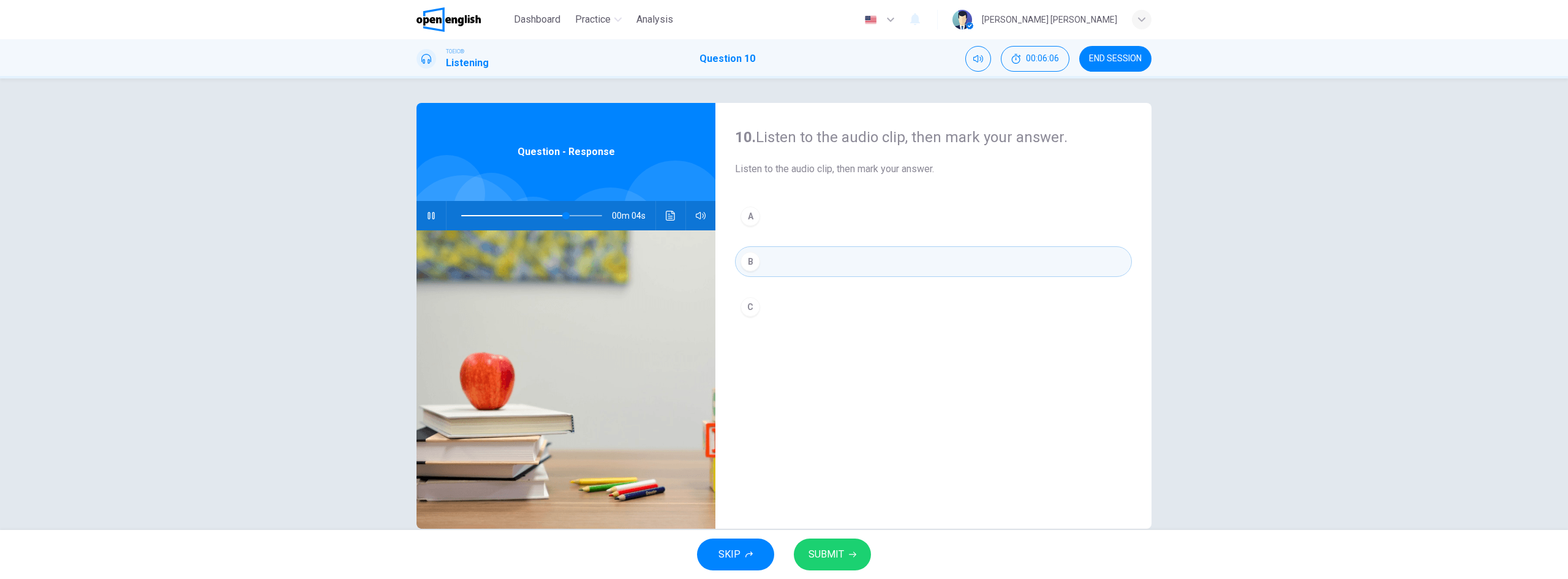
click at [830, 556] on span "SUBMIT" at bounding box center [826, 554] width 36 height 17
type input "**"
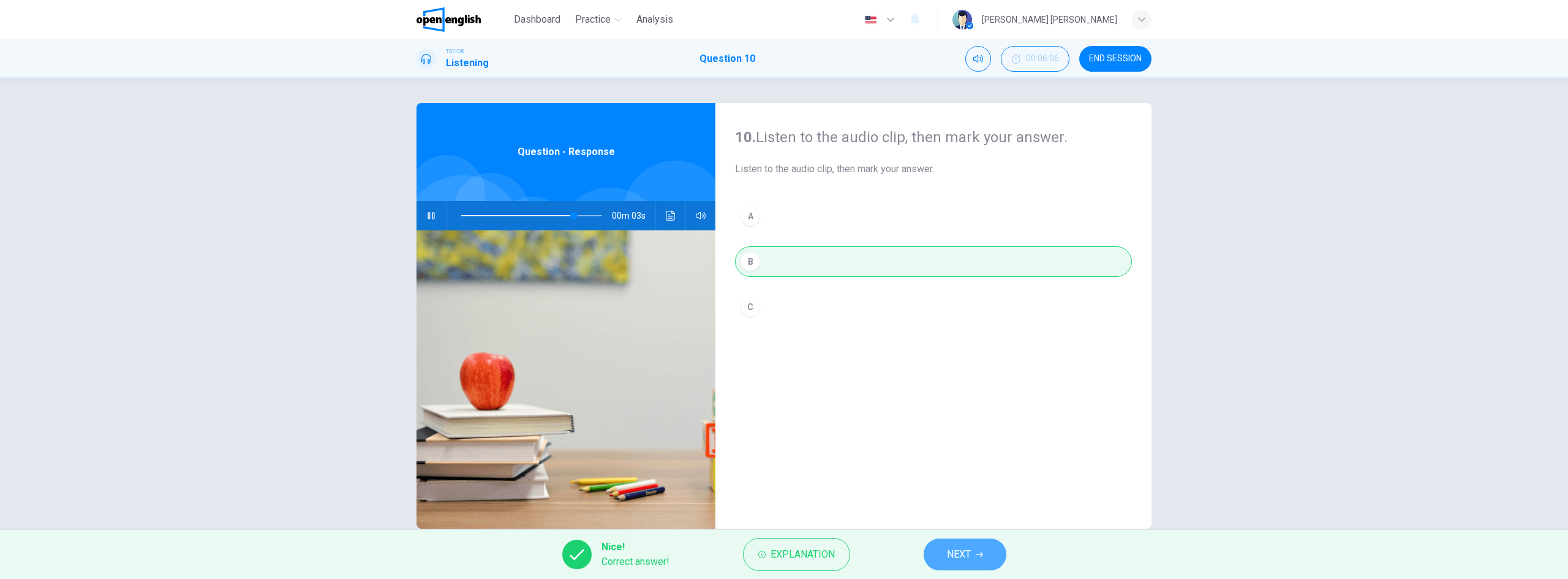
click at [970, 560] on span "NEXT" at bounding box center [959, 554] width 24 height 17
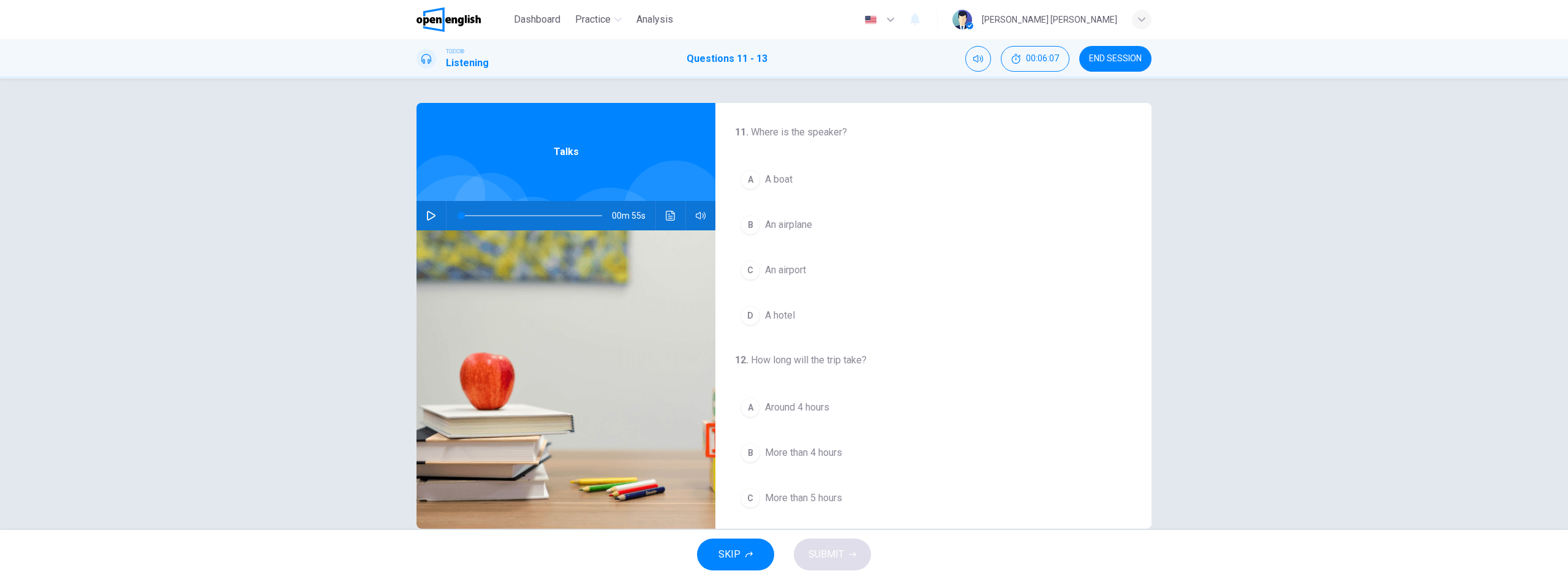
click at [428, 208] on button "button" at bounding box center [431, 215] width 19 height 29
drag, startPoint x: 478, startPoint y: 212, endPoint x: 439, endPoint y: 212, distance: 39.0
click at [439, 212] on div "00m 55s" at bounding box center [566, 215] width 299 height 29
click at [776, 266] on span "An airport" at bounding box center [785, 269] width 41 height 15
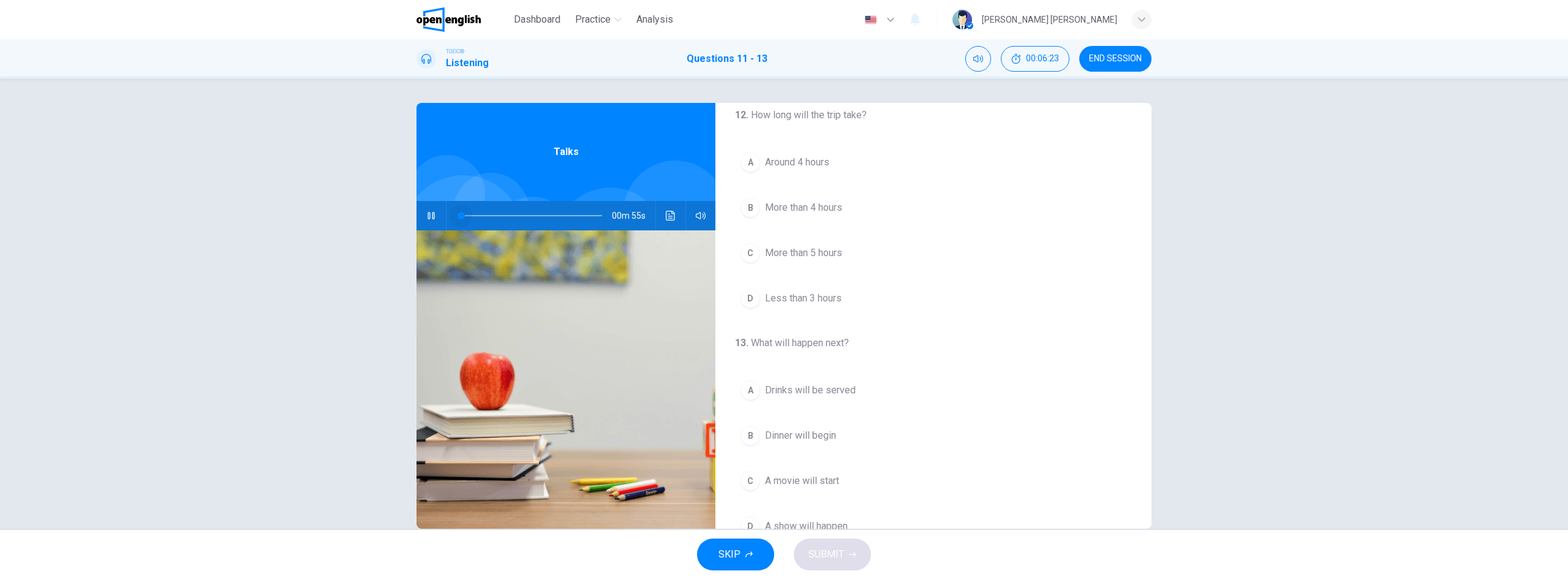
drag, startPoint x: 467, startPoint y: 215, endPoint x: 435, endPoint y: 212, distance: 32.1
click at [435, 212] on div "00m 55s" at bounding box center [566, 215] width 299 height 29
click at [476, 215] on span at bounding box center [479, 216] width 8 height 8
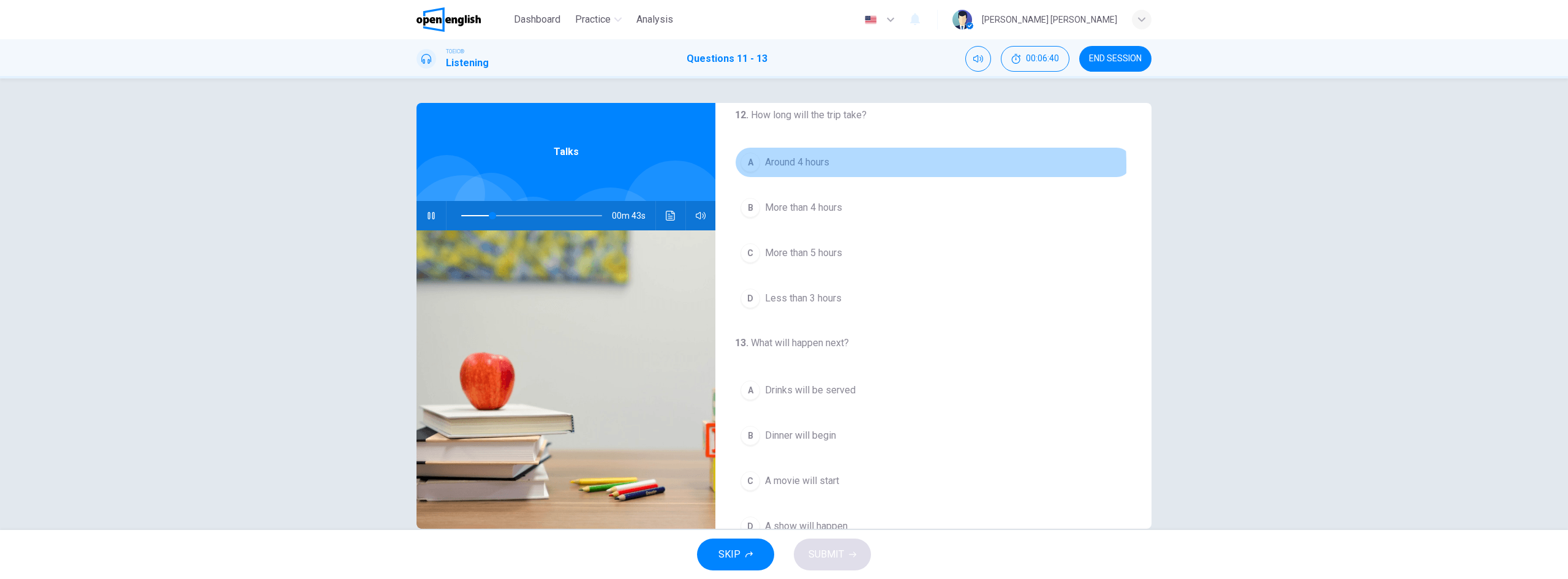
click at [802, 166] on span "Around 4 hours" at bounding box center [797, 162] width 64 height 15
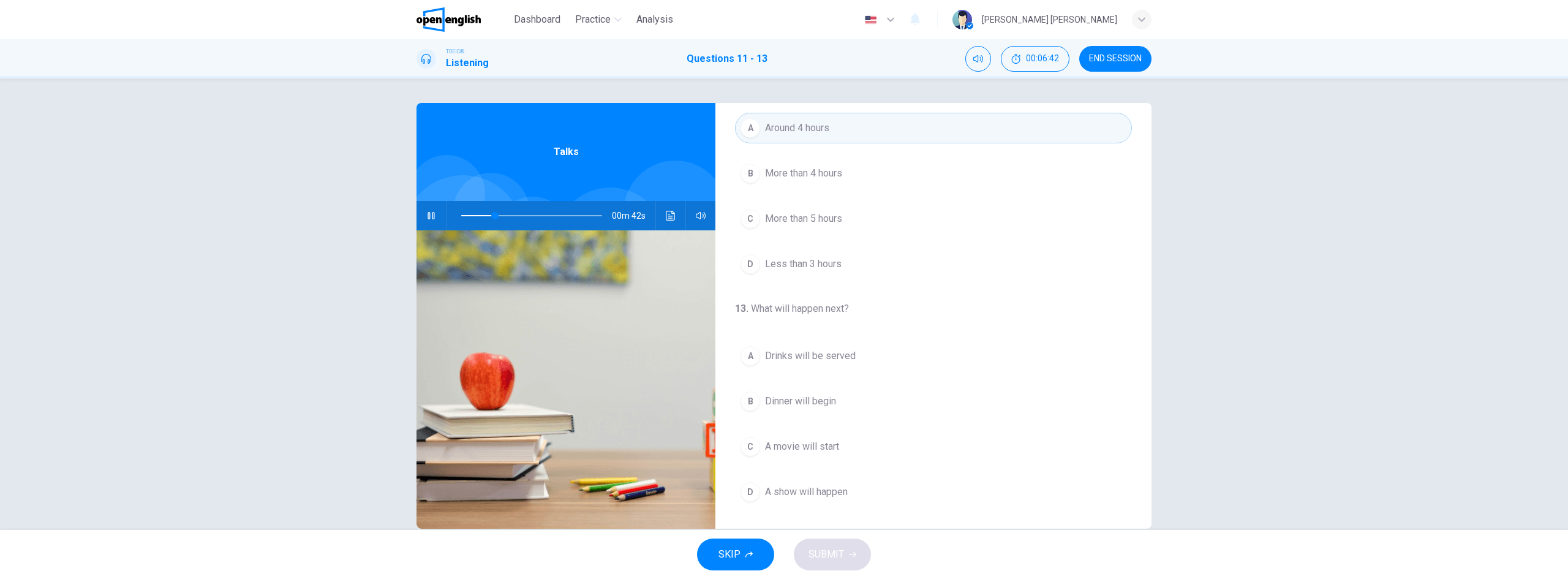
scroll to position [280, 0]
drag, startPoint x: 492, startPoint y: 218, endPoint x: 437, endPoint y: 209, distance: 55.7
click at [437, 209] on div "00m 55s" at bounding box center [566, 215] width 299 height 29
click at [520, 209] on span at bounding box center [532, 215] width 141 height 17
click at [517, 212] on span at bounding box center [532, 215] width 141 height 17
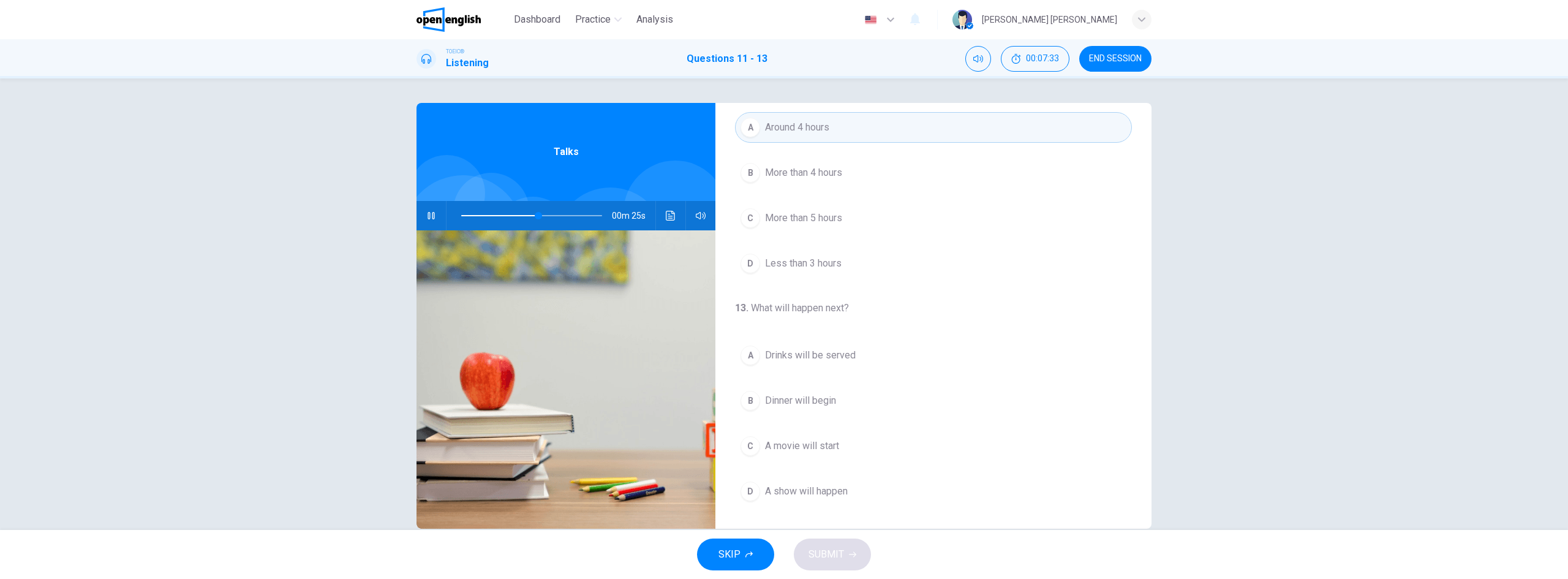
click at [430, 218] on icon "button" at bounding box center [431, 215] width 10 height 10
click at [805, 363] on button "A Drinks will be served" at bounding box center [933, 355] width 397 height 31
click at [838, 545] on button "SUBMIT" at bounding box center [832, 554] width 77 height 32
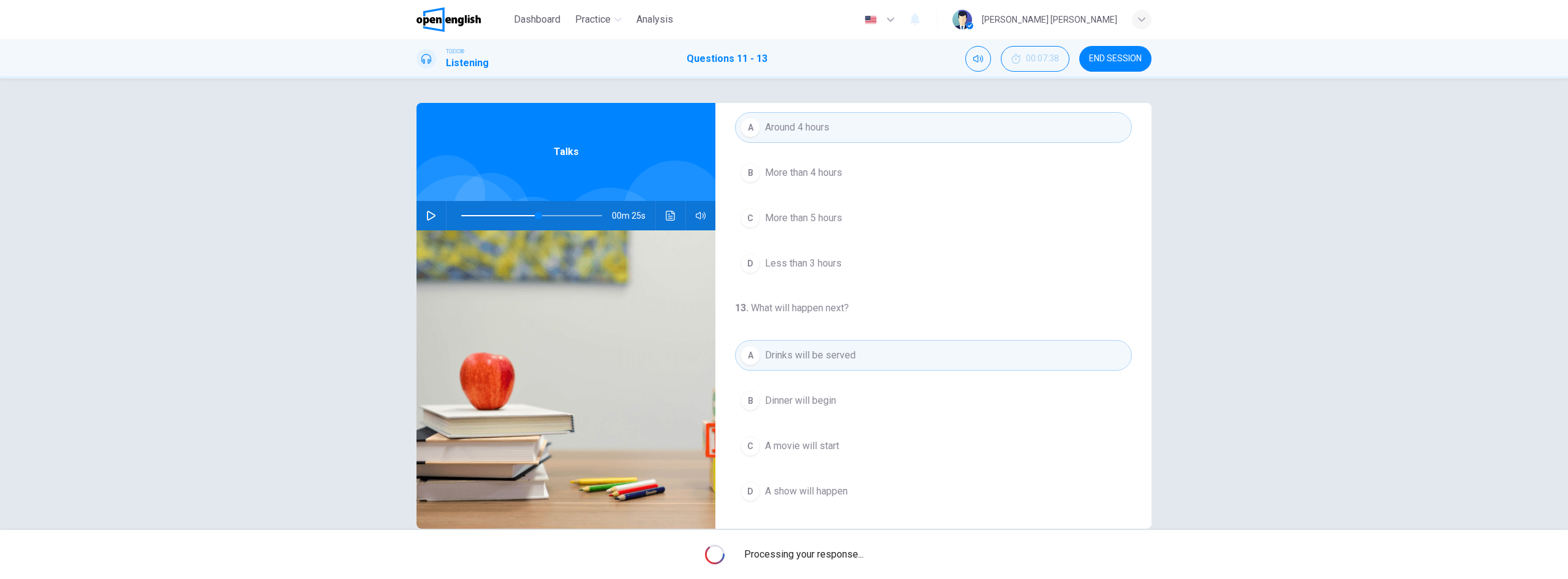
type input "**"
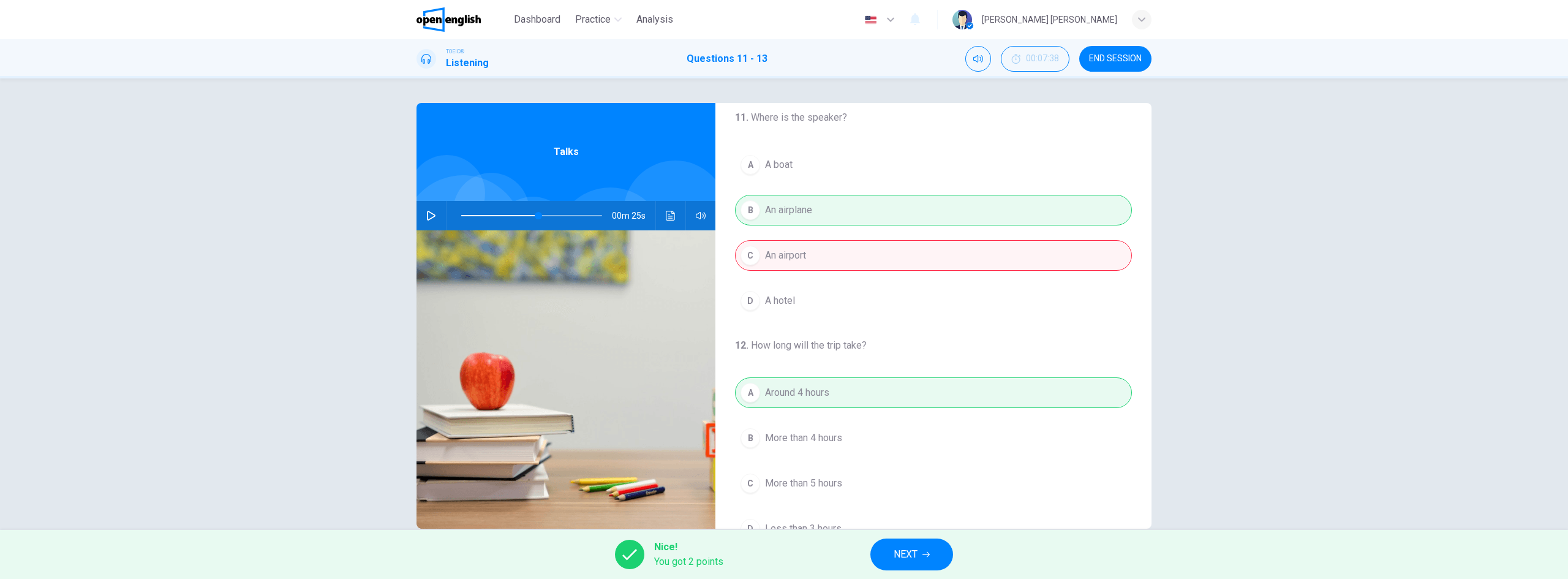
scroll to position [0, 0]
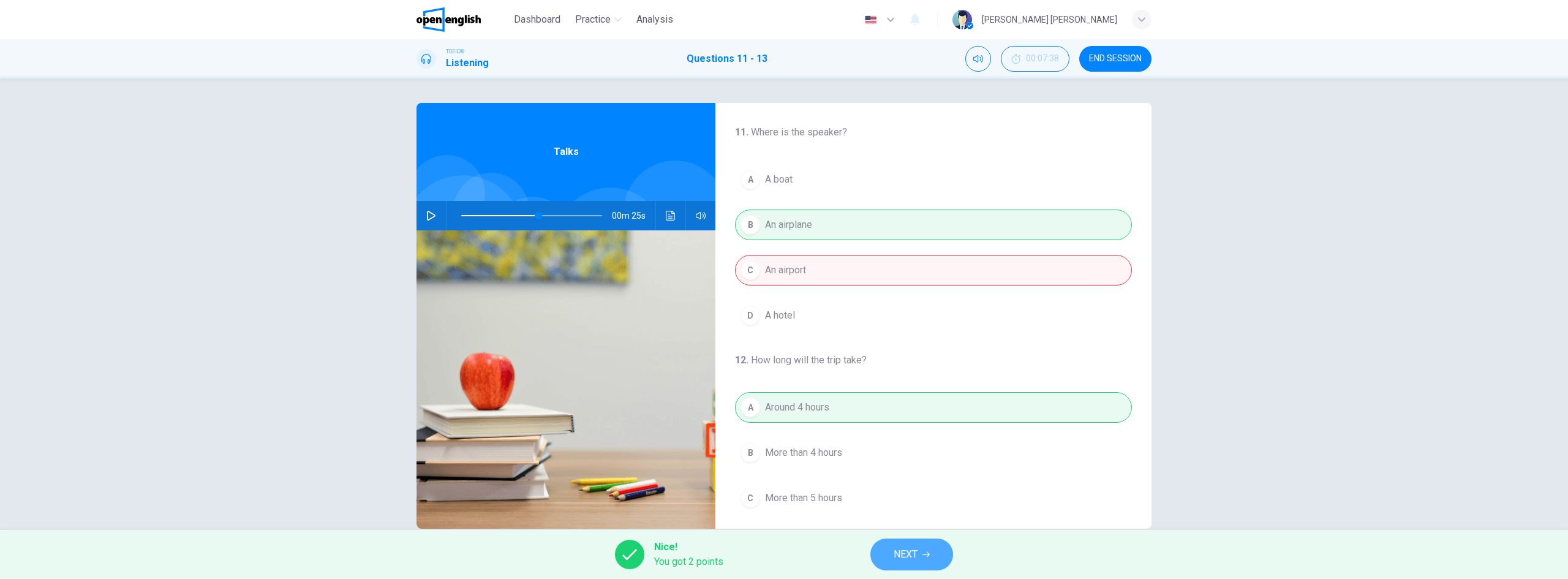
click at [903, 557] on span "NEXT" at bounding box center [906, 554] width 24 height 17
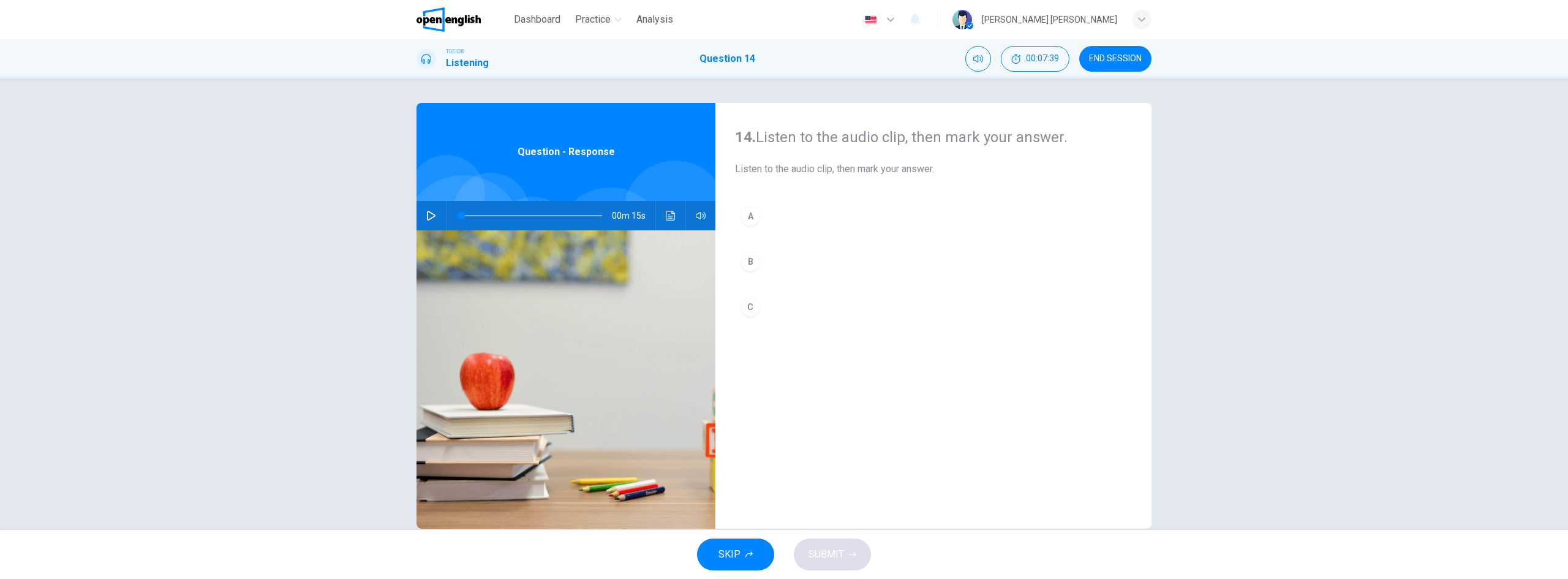
click at [427, 211] on icon "button" at bounding box center [431, 215] width 10 height 10
click at [740, 218] on div "A" at bounding box center [750, 215] width 19 height 19
type input "*"
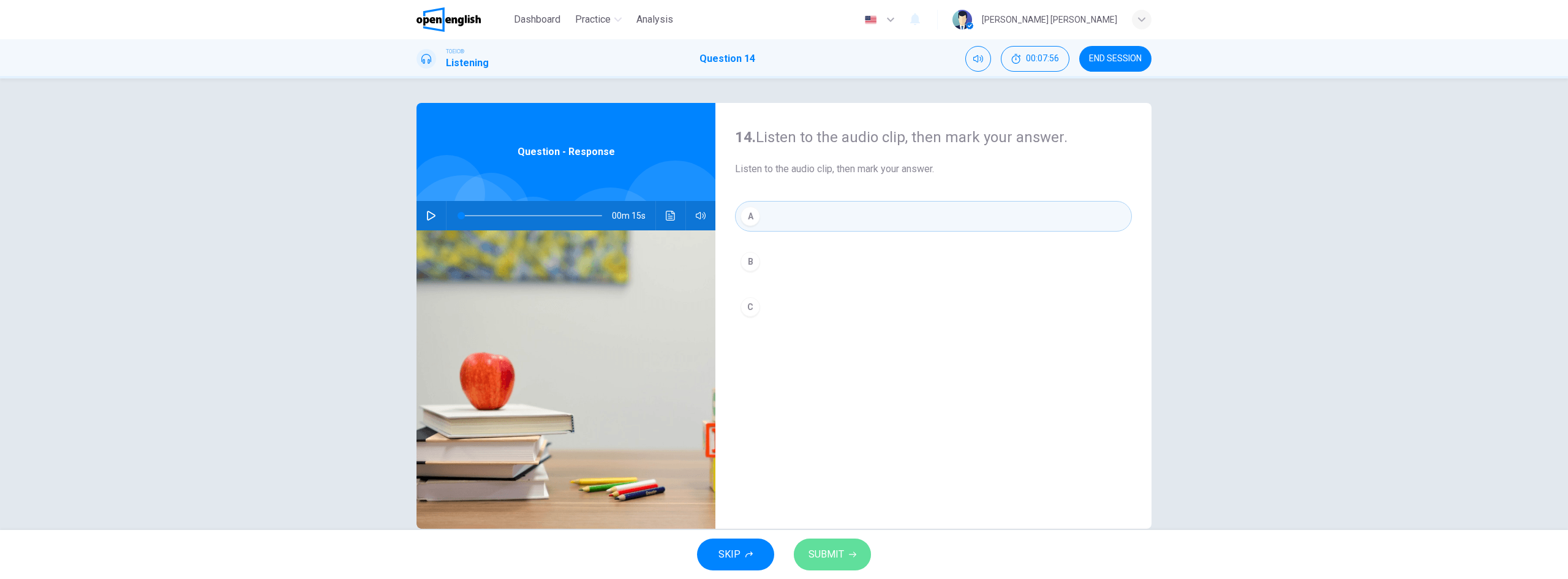
click at [833, 552] on span "SUBMIT" at bounding box center [826, 554] width 36 height 17
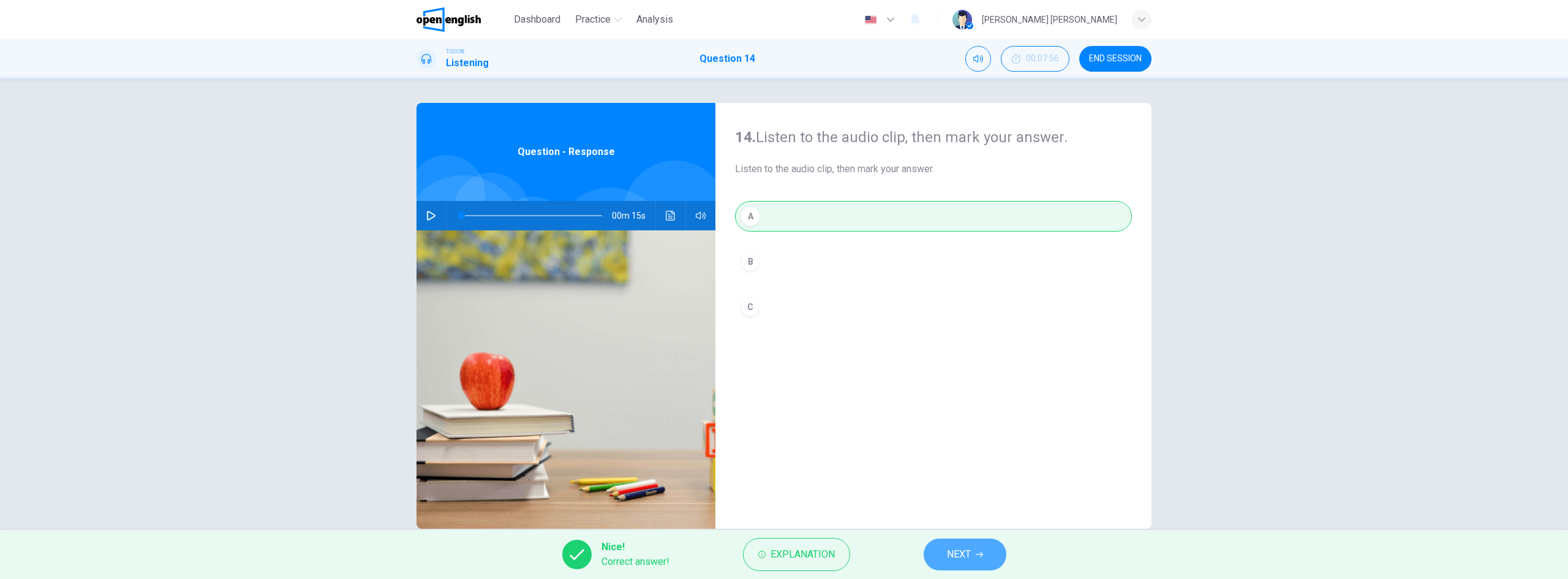
click at [961, 545] on button "NEXT" at bounding box center [965, 554] width 83 height 32
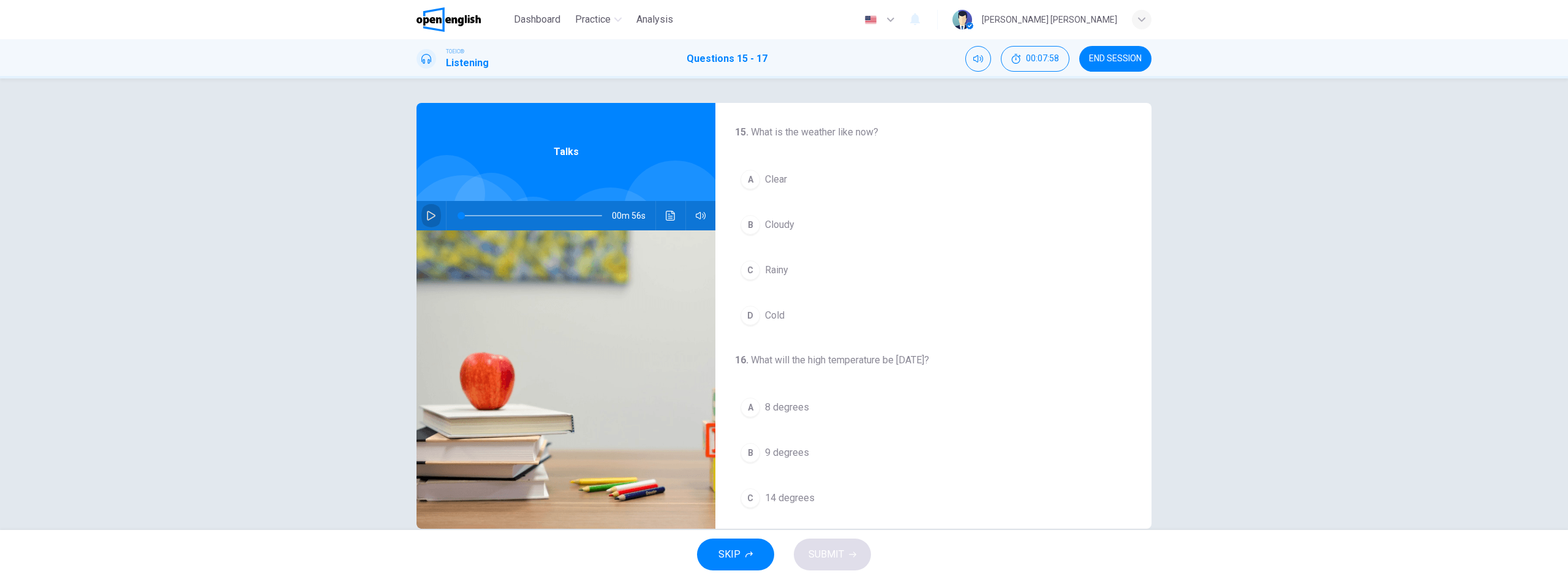
click at [429, 212] on icon "button" at bounding box center [431, 215] width 10 height 10
drag, startPoint x: 469, startPoint y: 215, endPoint x: 449, endPoint y: 218, distance: 20.2
click at [458, 218] on span at bounding box center [462, 216] width 8 height 8
drag, startPoint x: 465, startPoint y: 215, endPoint x: 439, endPoint y: 220, distance: 26.5
click at [439, 220] on div "00m 56s" at bounding box center [566, 215] width 299 height 29
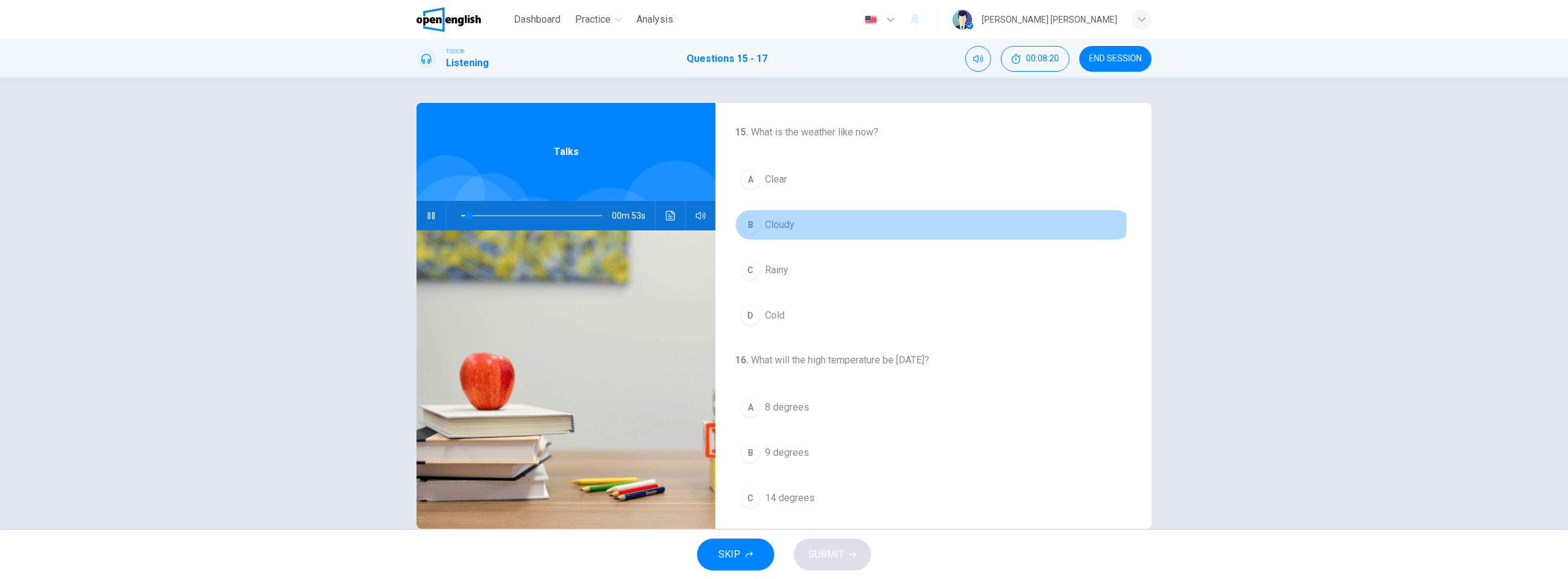
click at [828, 221] on button "B Cloudy" at bounding box center [933, 225] width 397 height 31
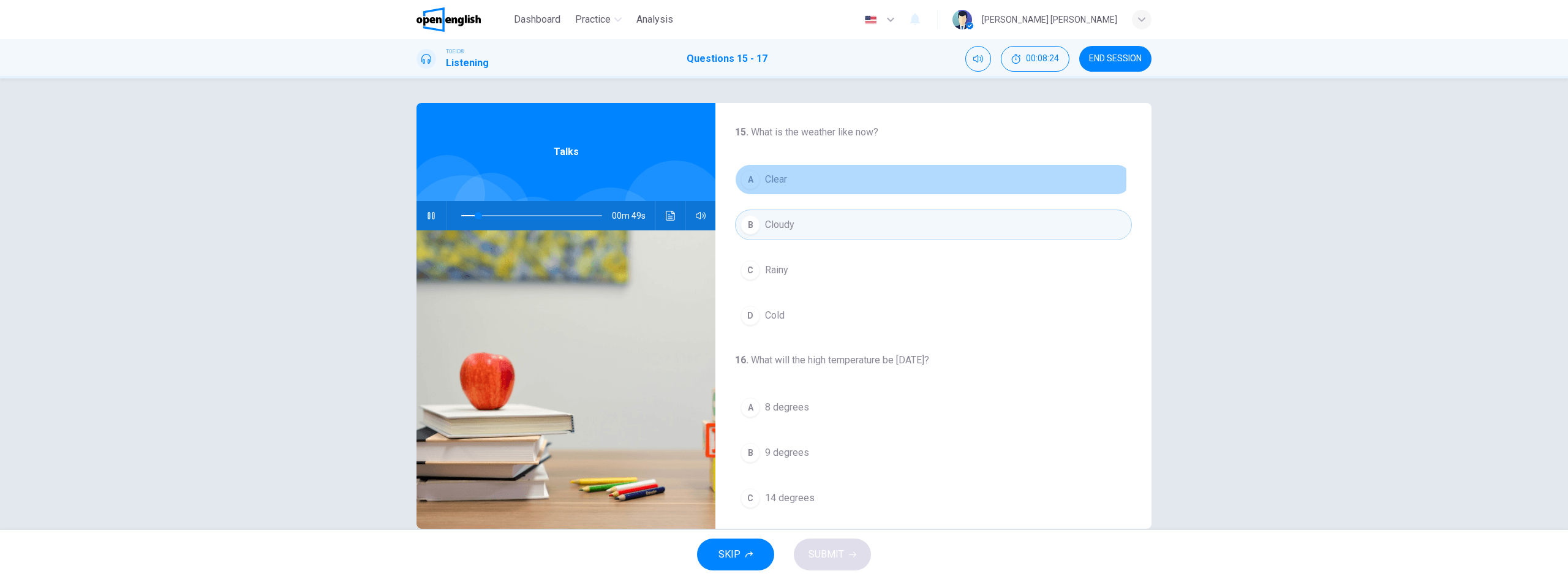
click at [815, 179] on button "A Clear" at bounding box center [933, 180] width 397 height 31
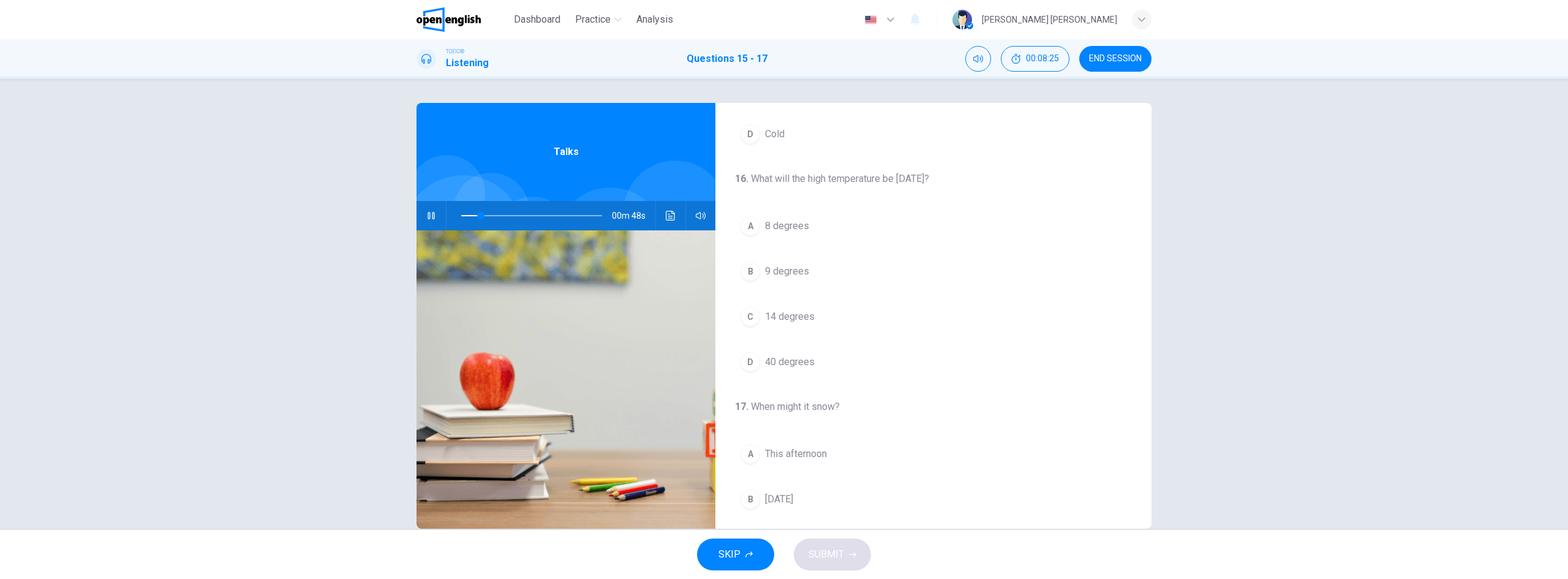
scroll to position [184, 0]
click at [784, 315] on span "14 degrees" at bounding box center [790, 314] width 49 height 15
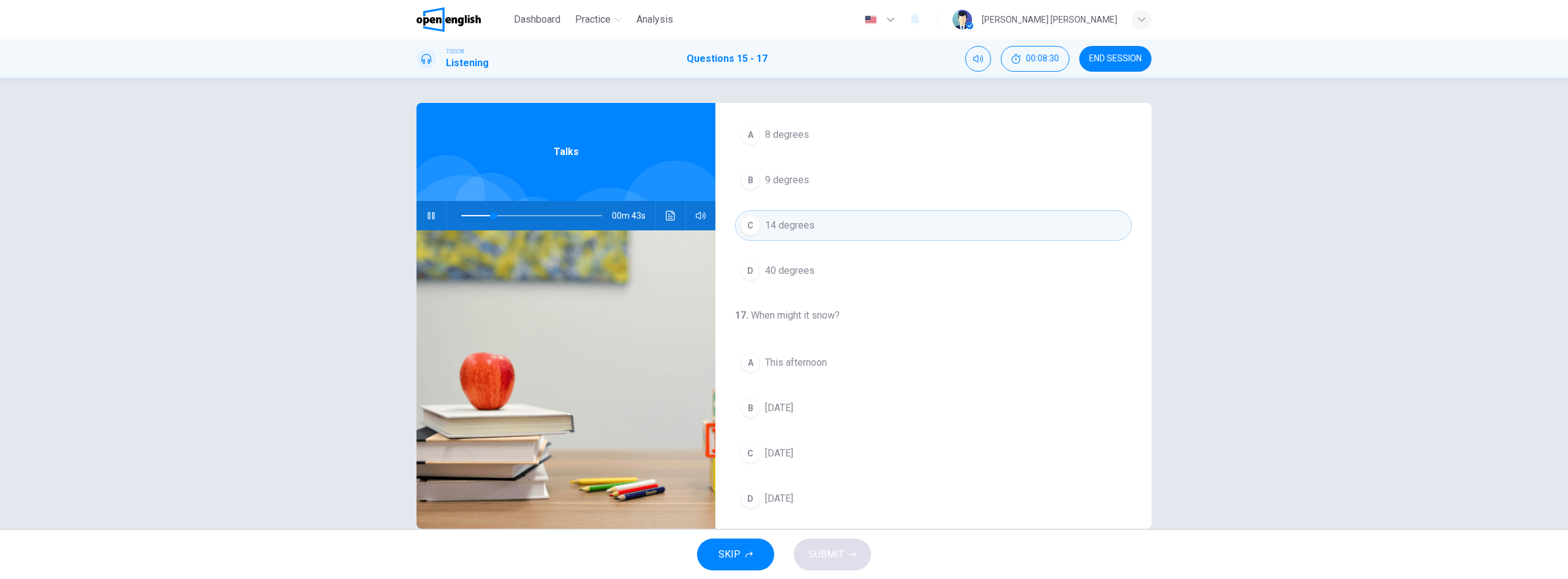
scroll to position [280, 0]
click at [500, 215] on span at bounding box center [532, 215] width 141 height 17
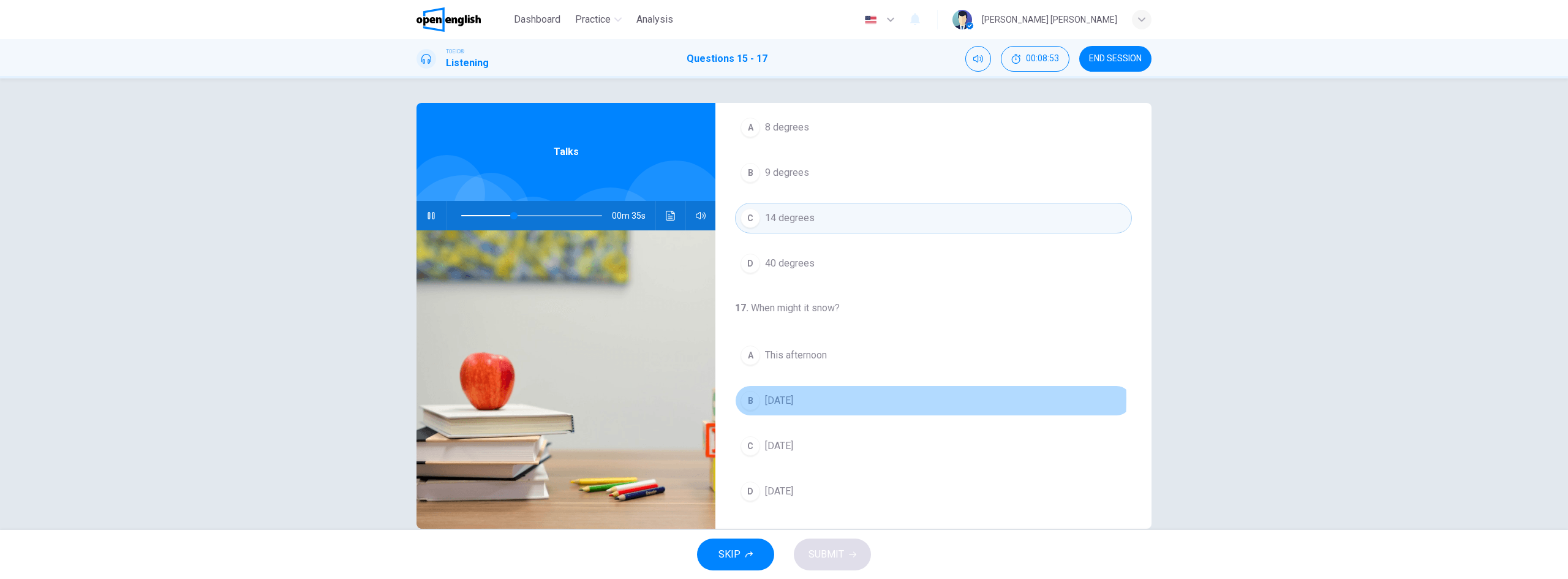
click at [794, 398] on span "[DATE]" at bounding box center [779, 400] width 29 height 15
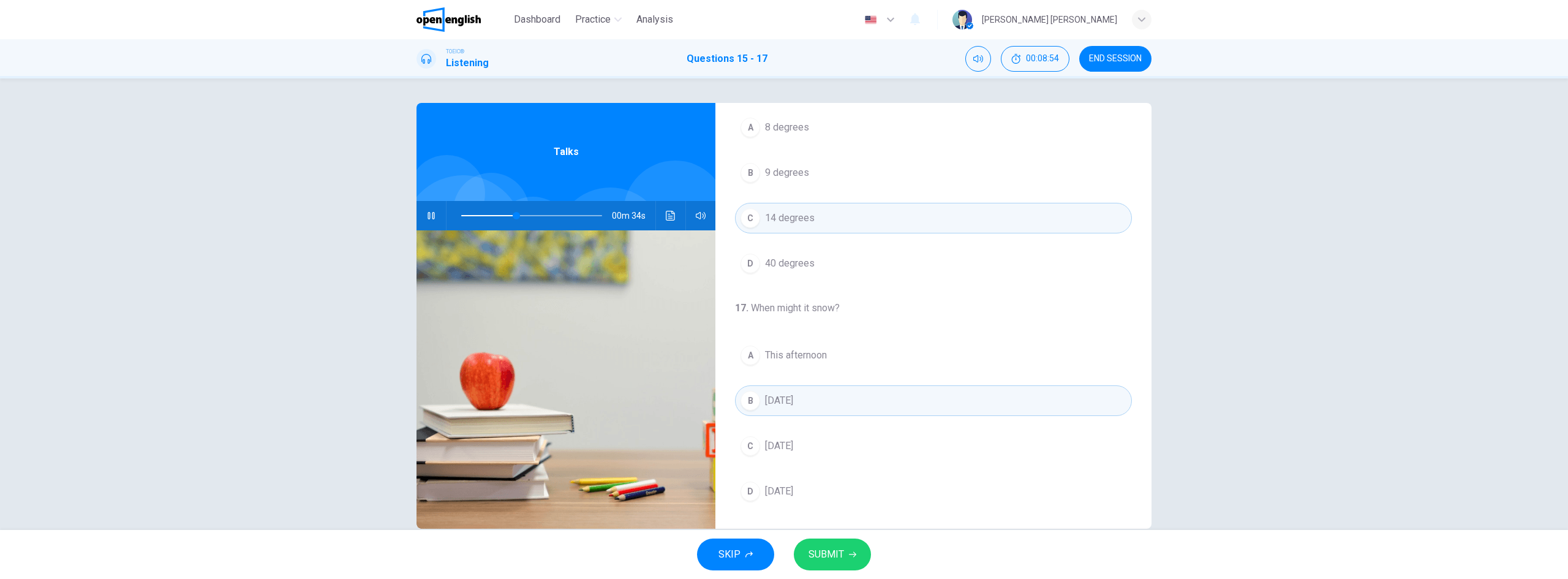
click at [840, 550] on span "SUBMIT" at bounding box center [826, 554] width 36 height 17
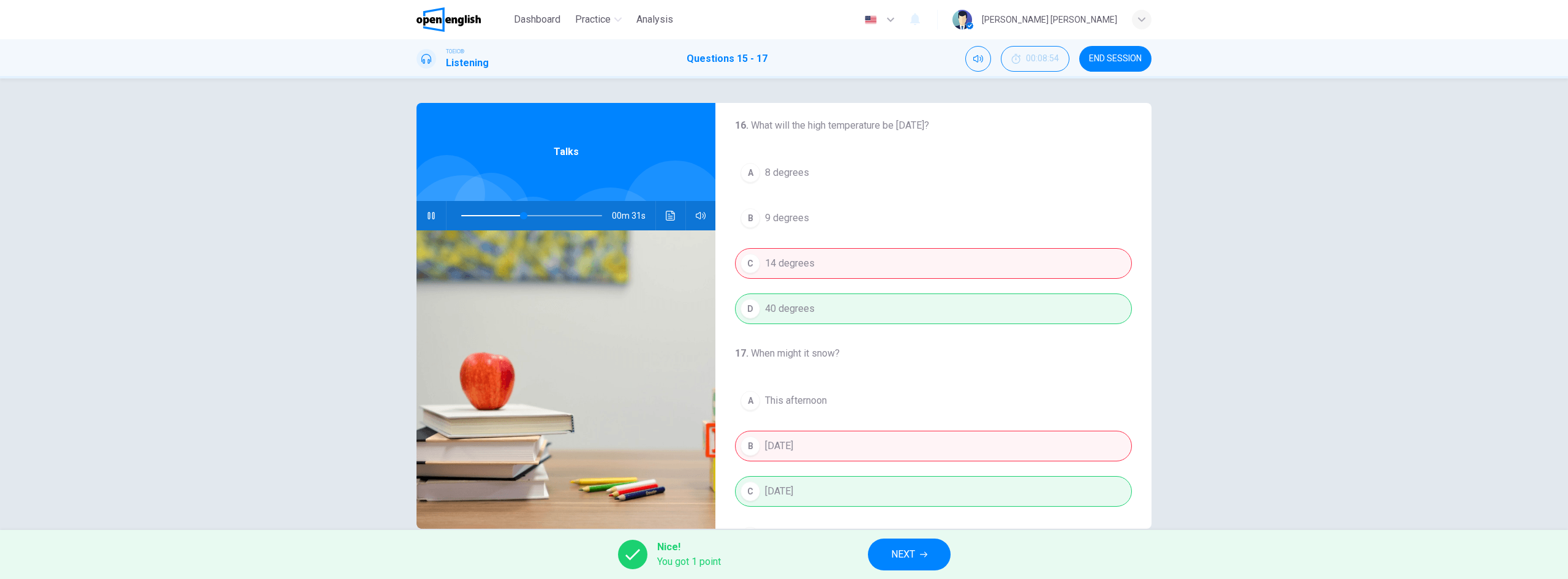
scroll to position [245, 0]
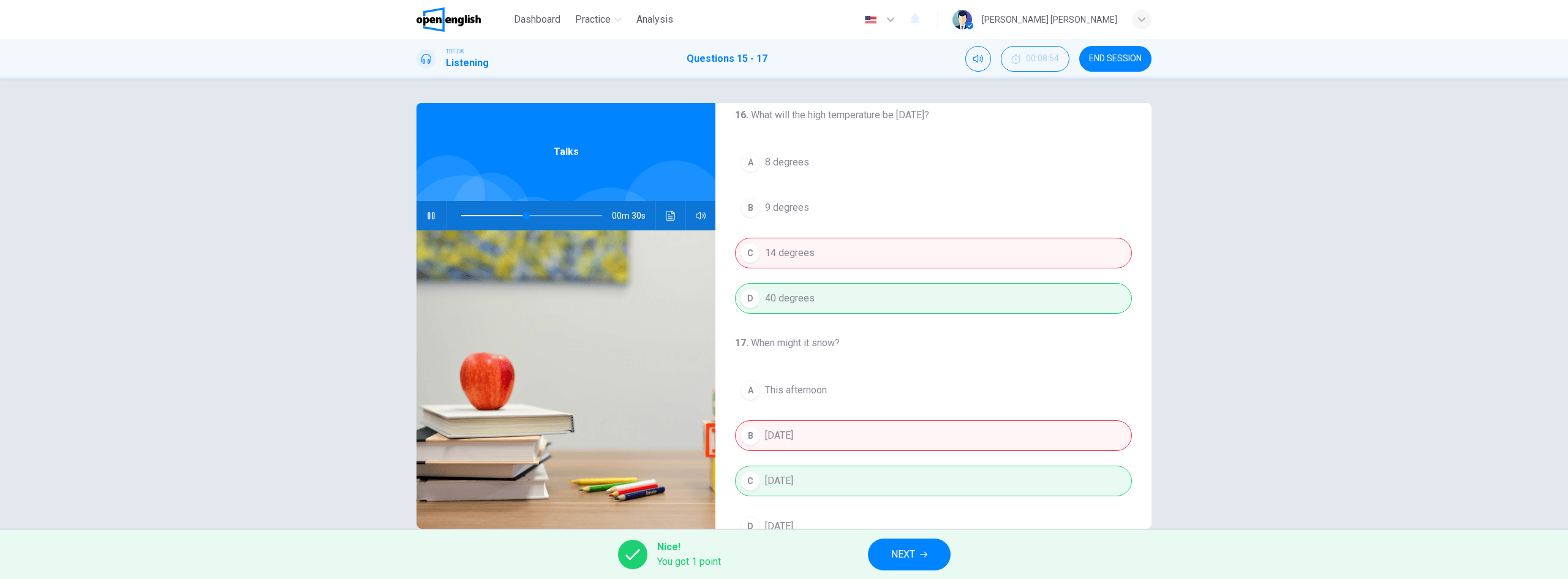
type input "**"
click at [913, 544] on button "NEXT" at bounding box center [909, 554] width 83 height 32
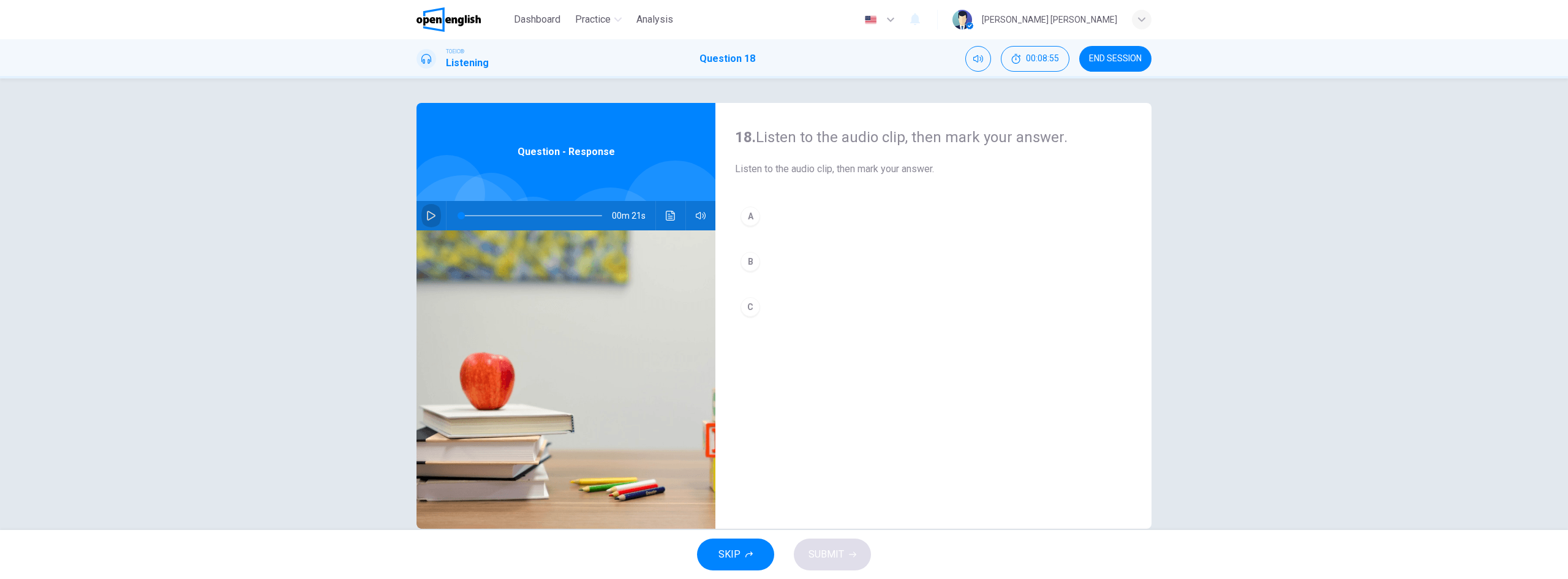
click at [426, 221] on button "button" at bounding box center [431, 215] width 19 height 29
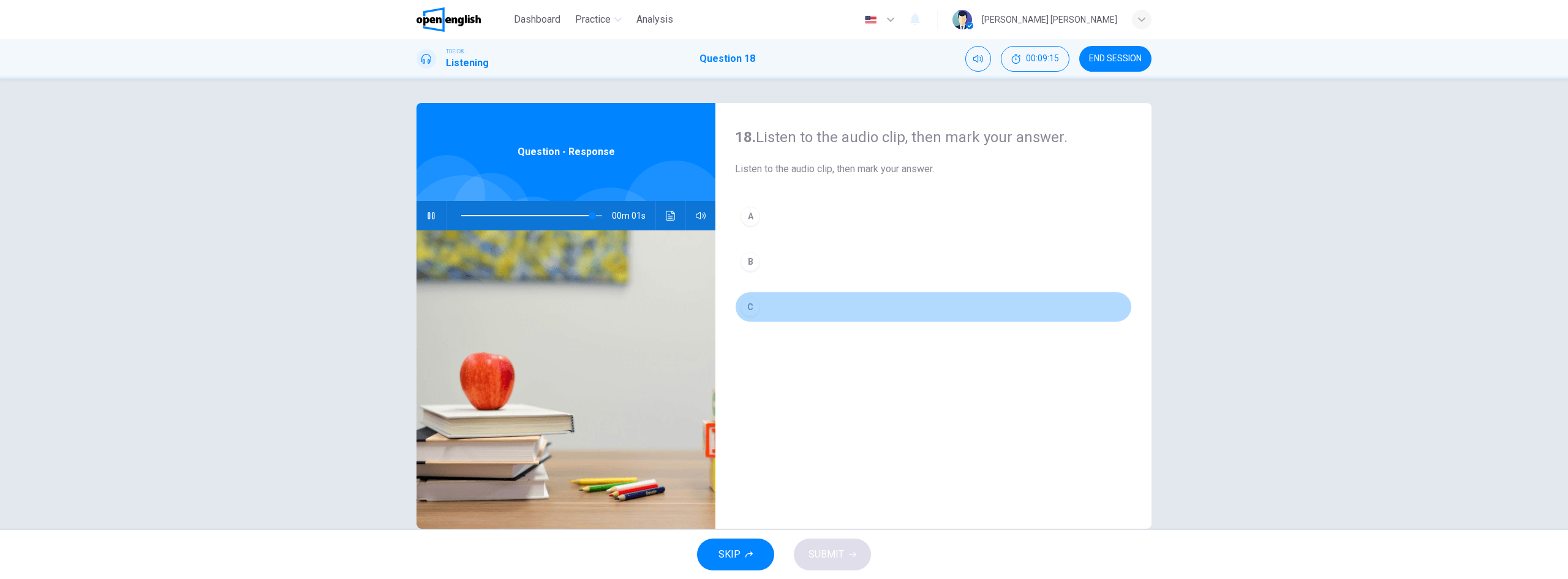
click at [746, 312] on div "C" at bounding box center [750, 306] width 19 height 19
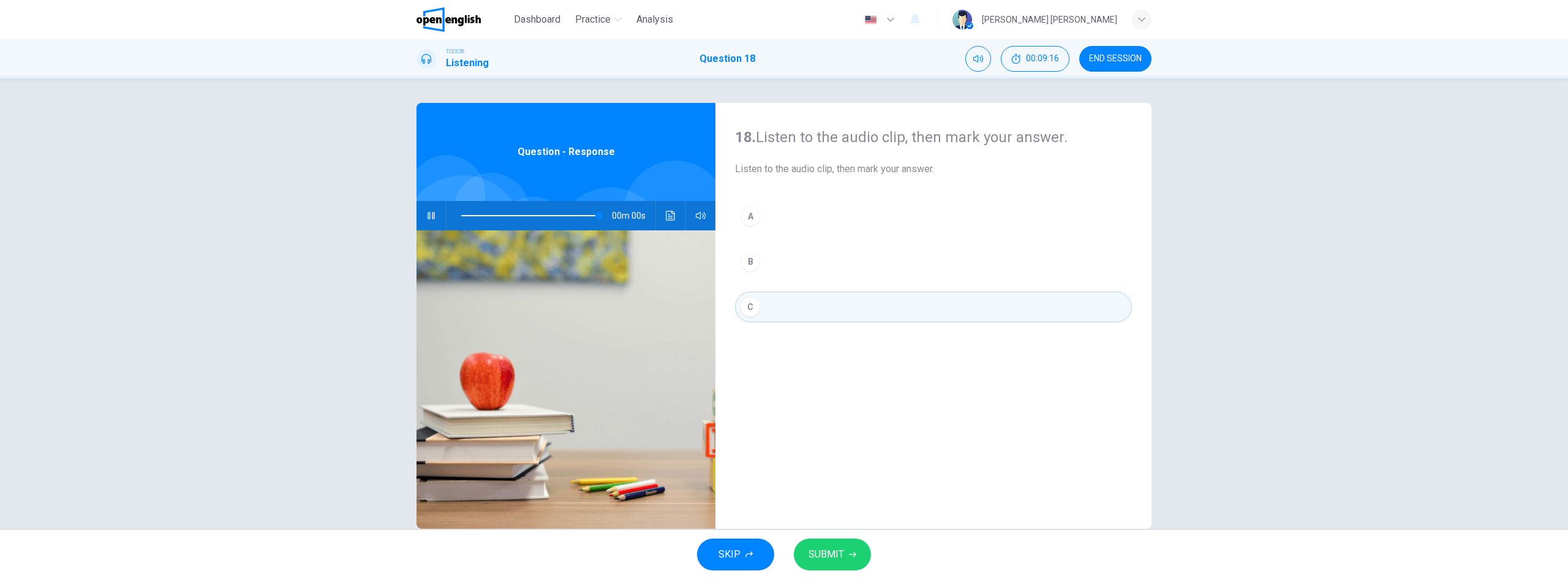
type input "*"
click at [842, 547] on span "SUBMIT" at bounding box center [826, 554] width 36 height 17
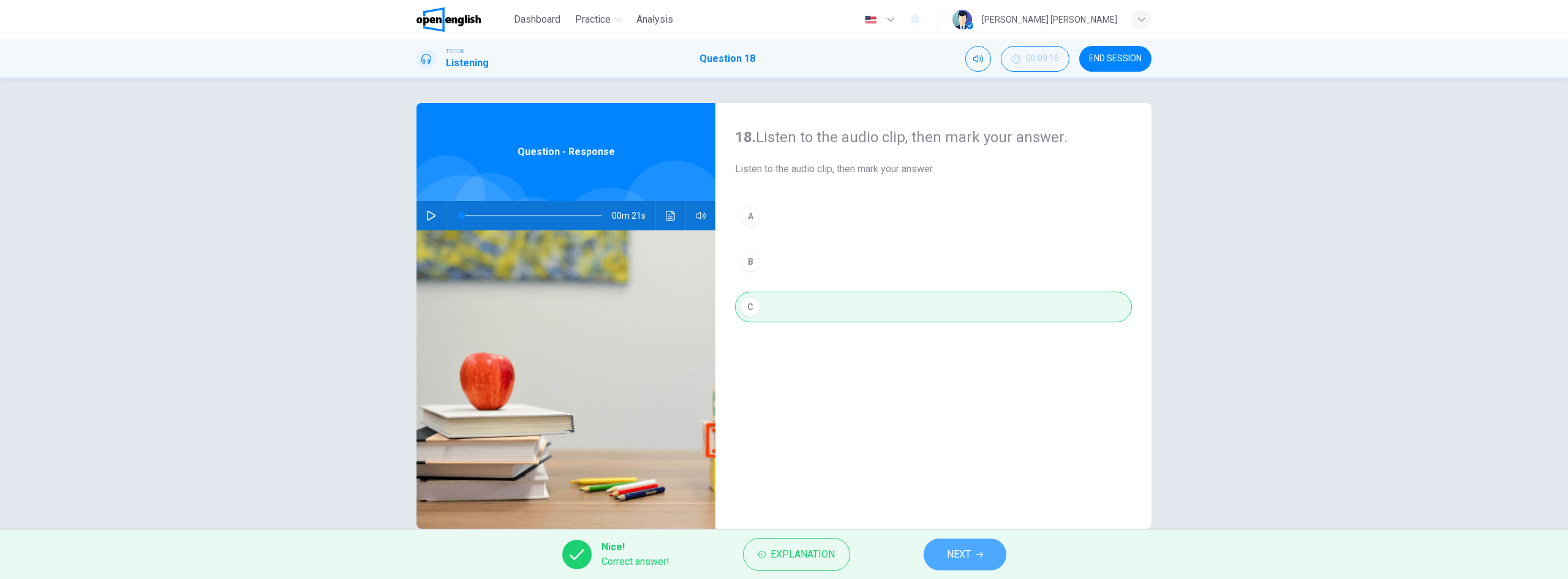
click at [937, 554] on button "NEXT" at bounding box center [965, 554] width 83 height 32
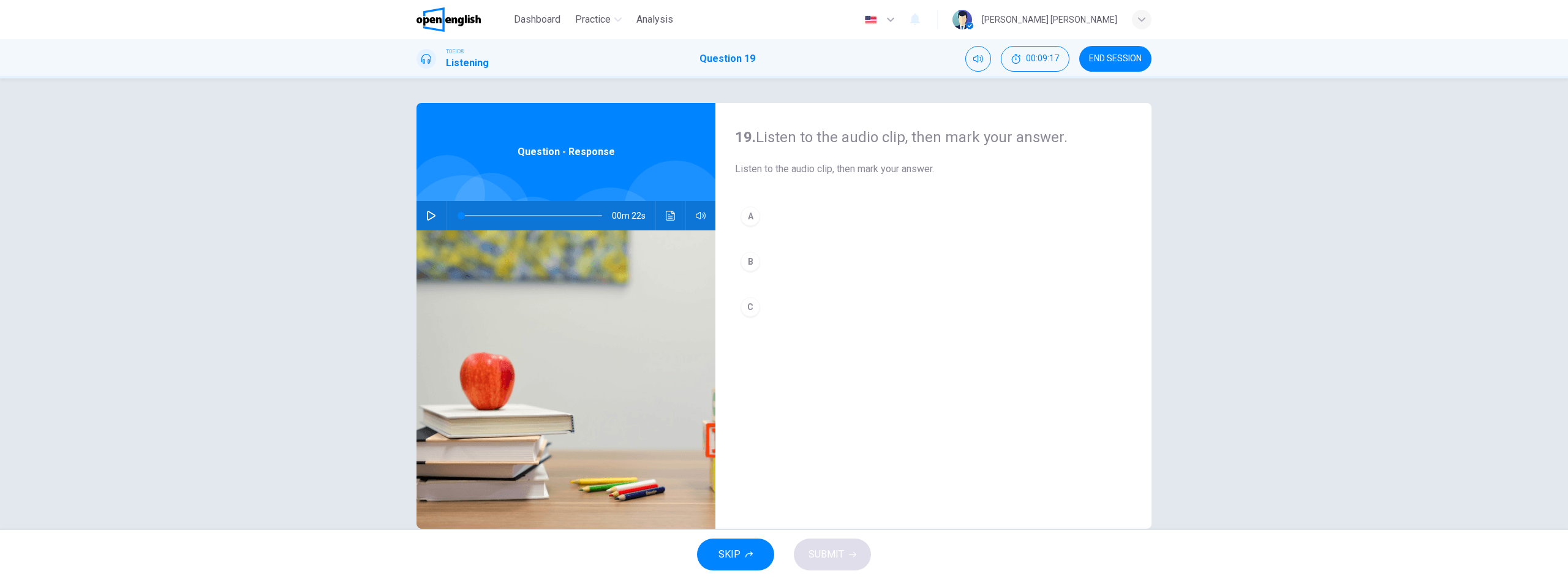
click at [426, 211] on icon "button" at bounding box center [431, 215] width 10 height 10
drag, startPoint x: 467, startPoint y: 213, endPoint x: 442, endPoint y: 212, distance: 25.0
click at [442, 212] on div "00m 22s" at bounding box center [566, 215] width 299 height 29
click at [742, 222] on div "A" at bounding box center [750, 215] width 19 height 19
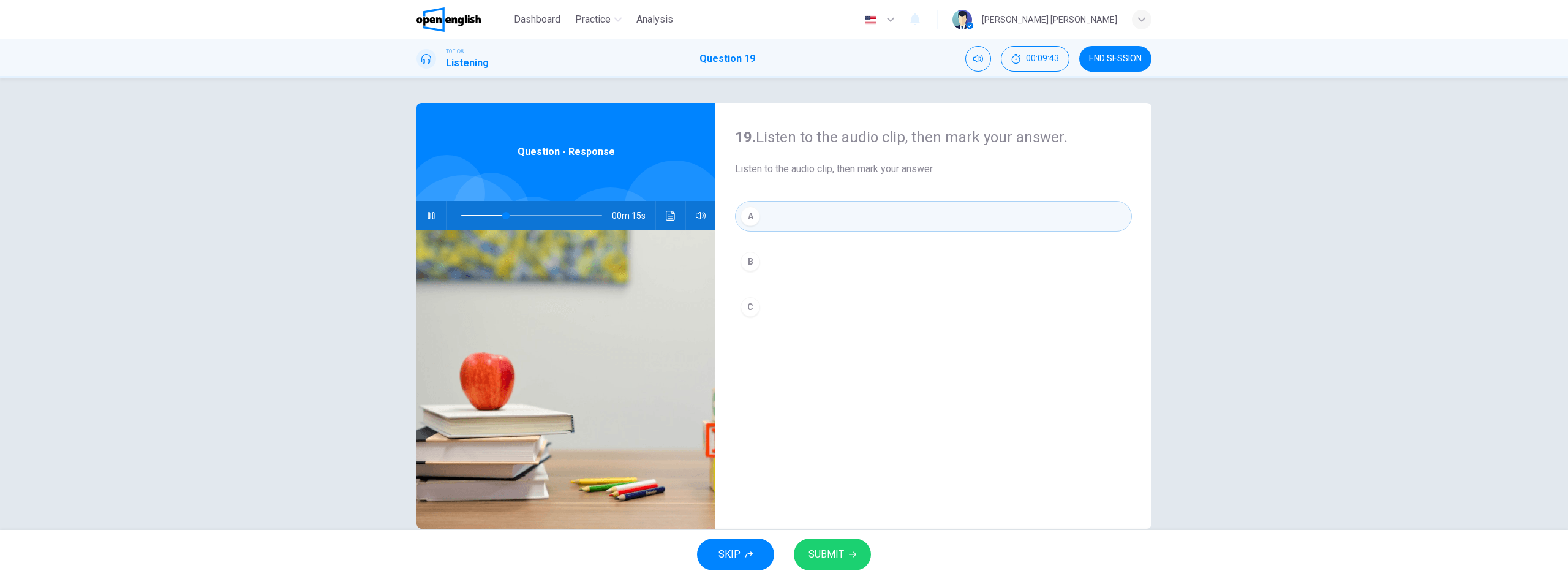
click at [827, 547] on span "SUBMIT" at bounding box center [826, 554] width 36 height 17
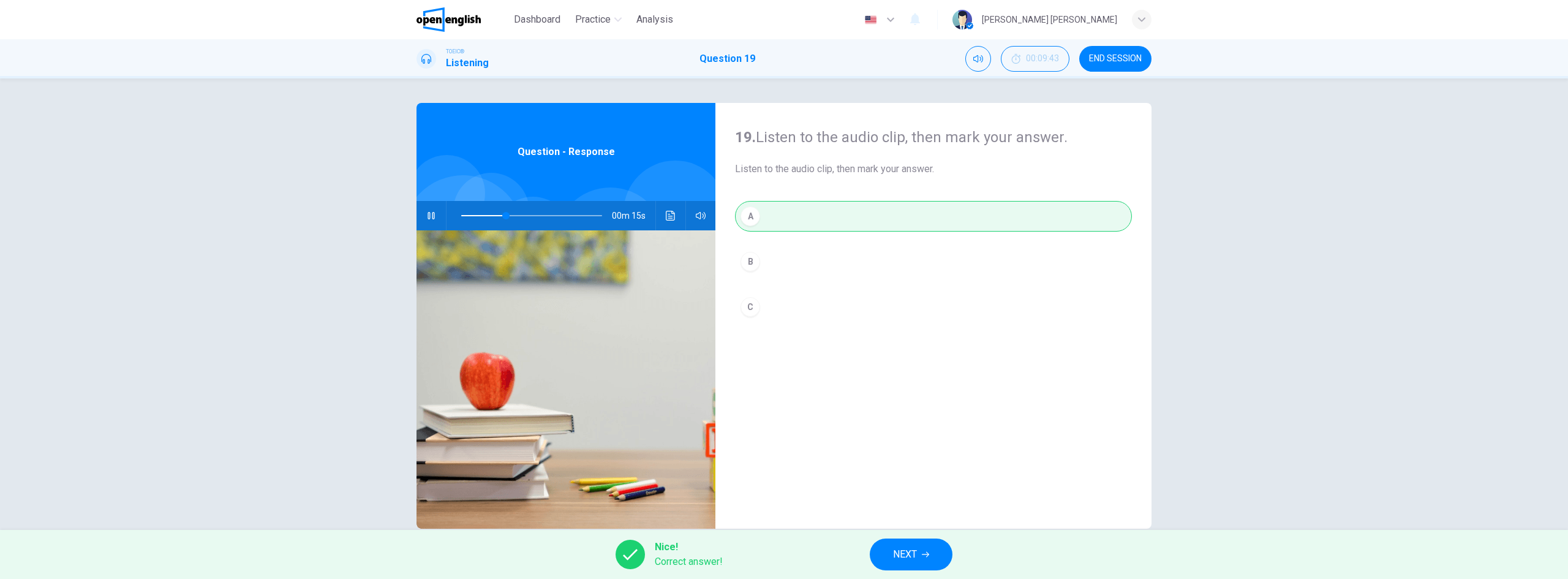
type input "**"
click at [922, 551] on button "NEXT" at bounding box center [911, 554] width 83 height 32
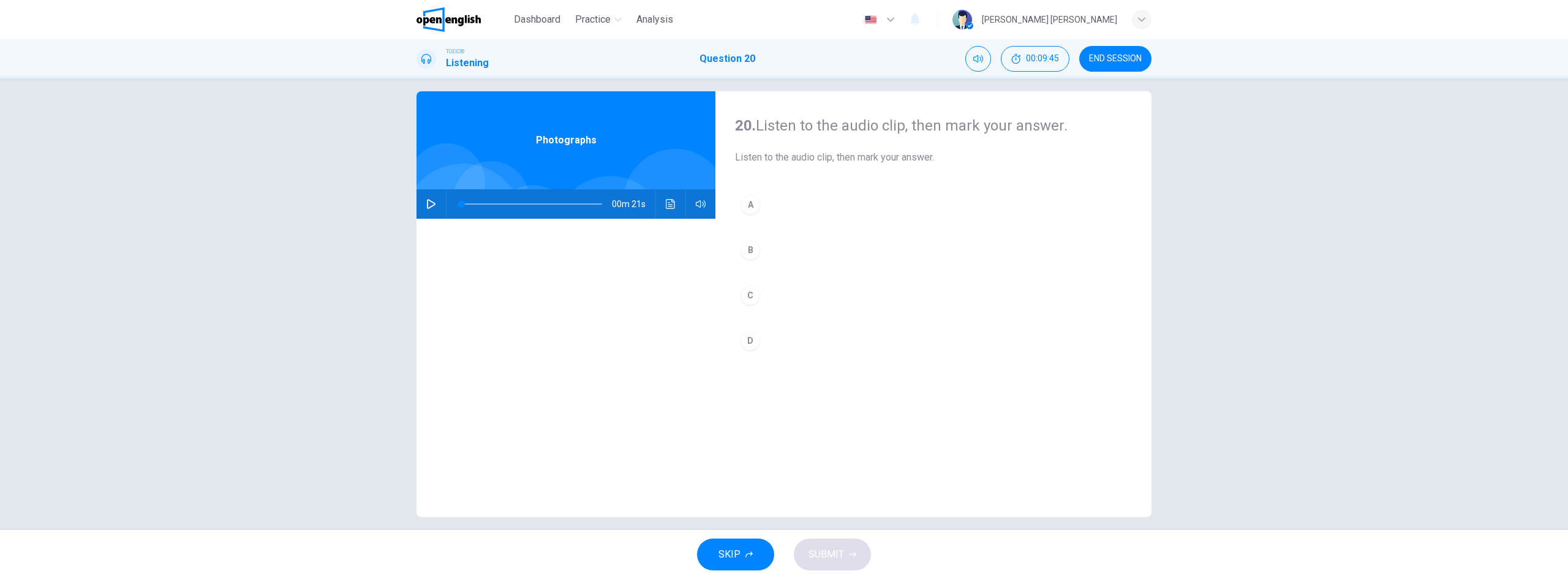
scroll to position [23, 0]
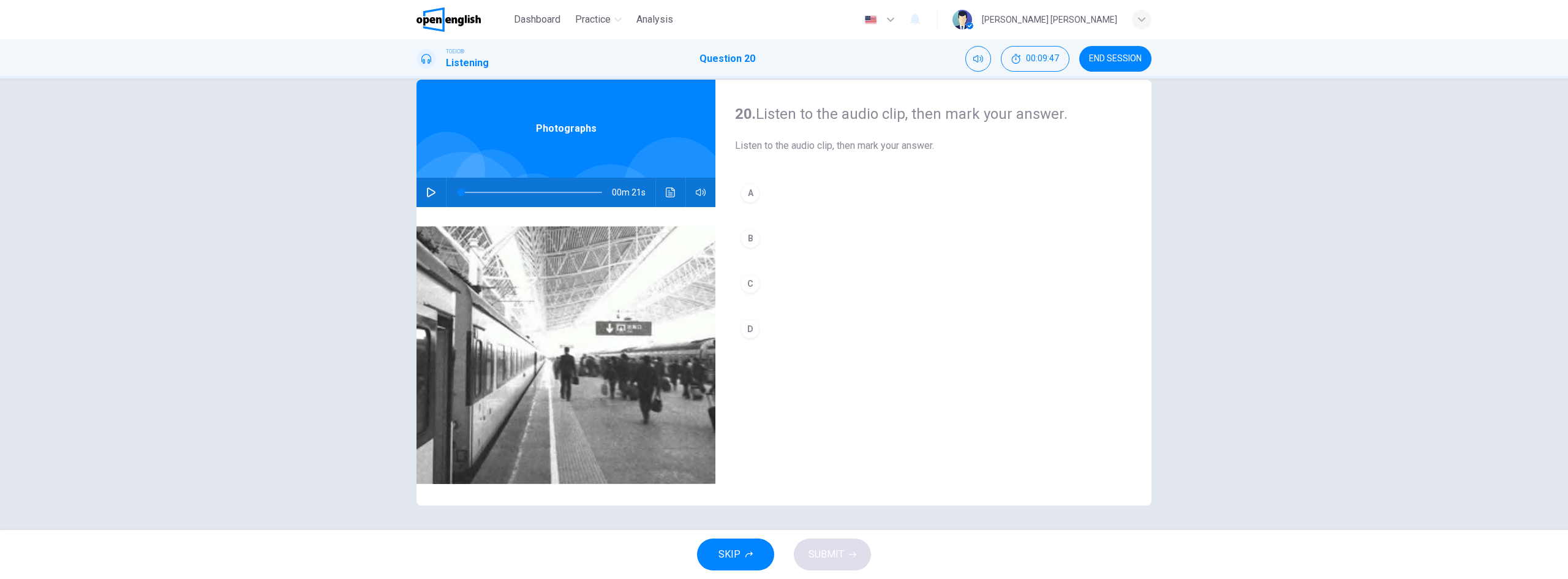
click at [1127, 58] on span "END SESSION" at bounding box center [1116, 59] width 52 height 10
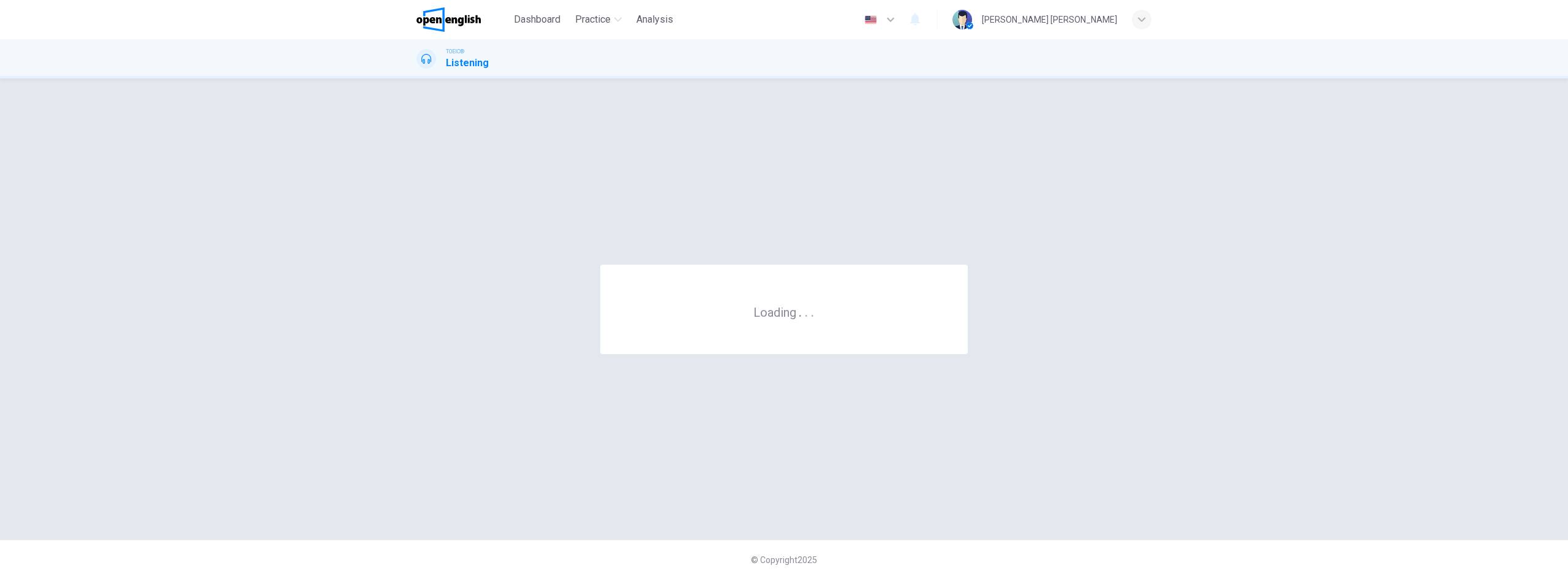
scroll to position [0, 0]
